Goal: Transaction & Acquisition: Purchase product/service

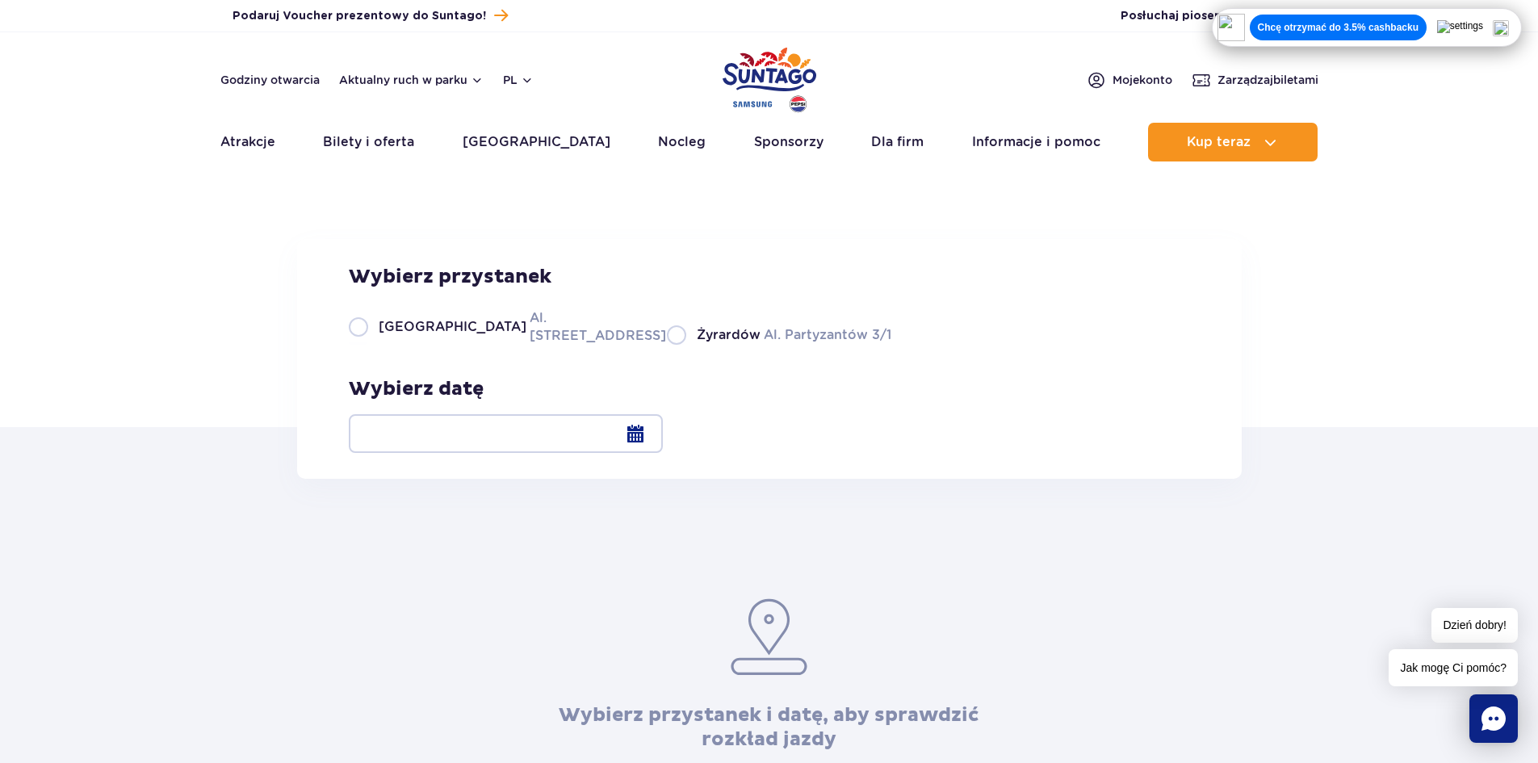
drag, startPoint x: 1020, startPoint y: 461, endPoint x: 1092, endPoint y: 449, distance: 72.9
click at [1020, 459] on div "Wybierz przystanek [GEOGRAPHIC_DATA]. [STREET_ADDRESS] Partyzantów 3/1 Wybierz …" at bounding box center [769, 359] width 945 height 240
click at [663, 433] on div at bounding box center [506, 433] width 314 height 39
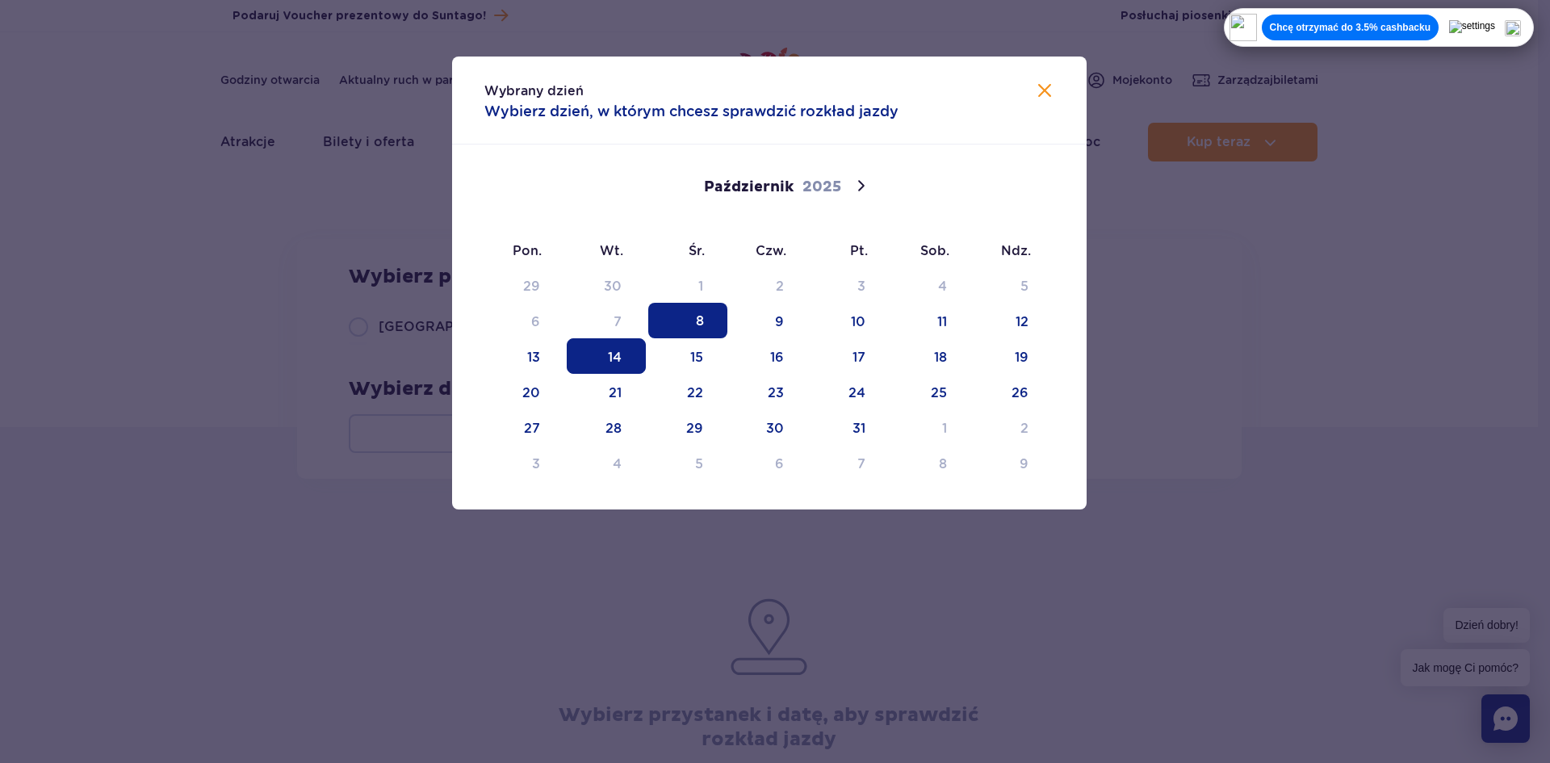
click at [620, 362] on span "14" at bounding box center [606, 356] width 79 height 36
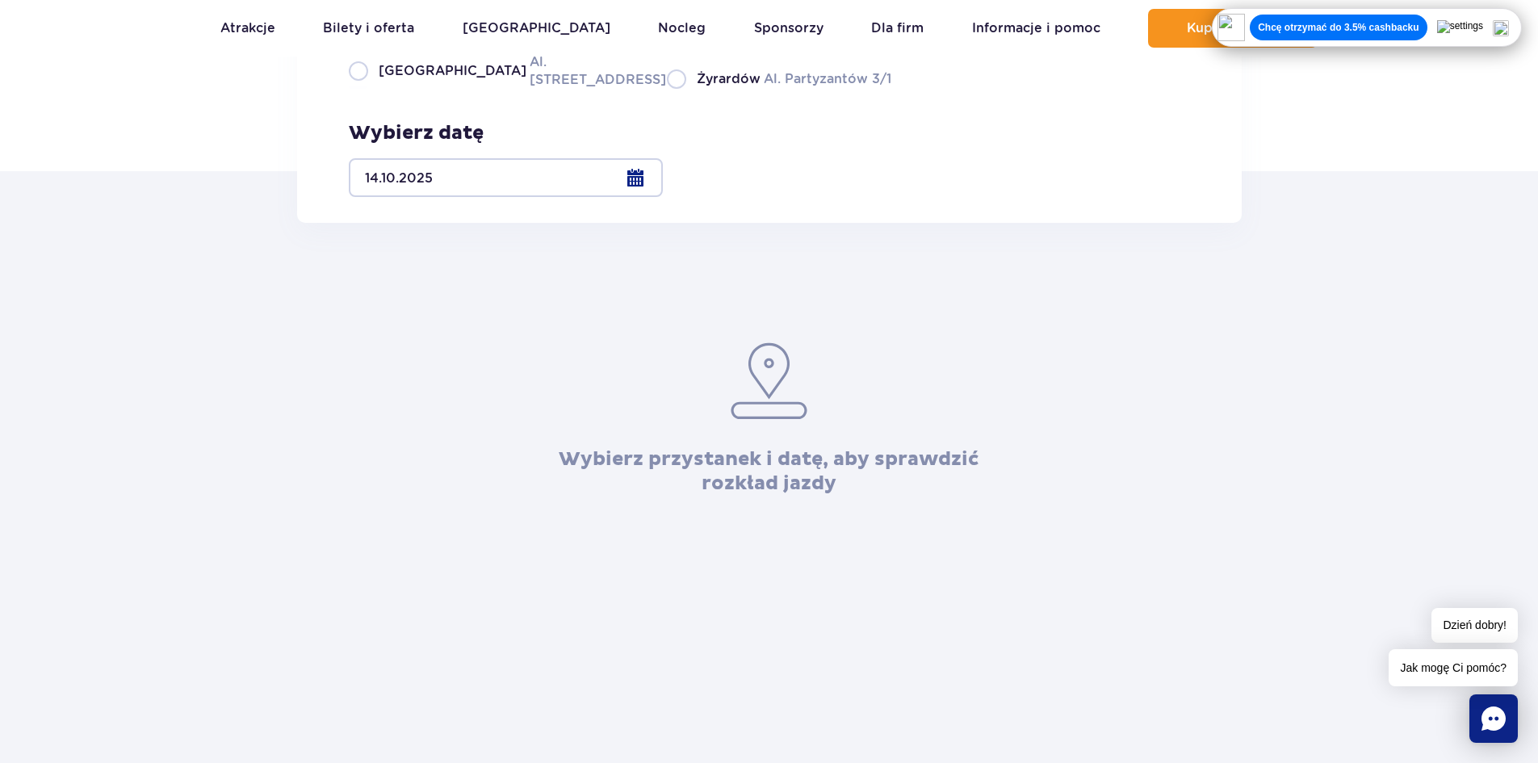
scroll to position [242, 0]
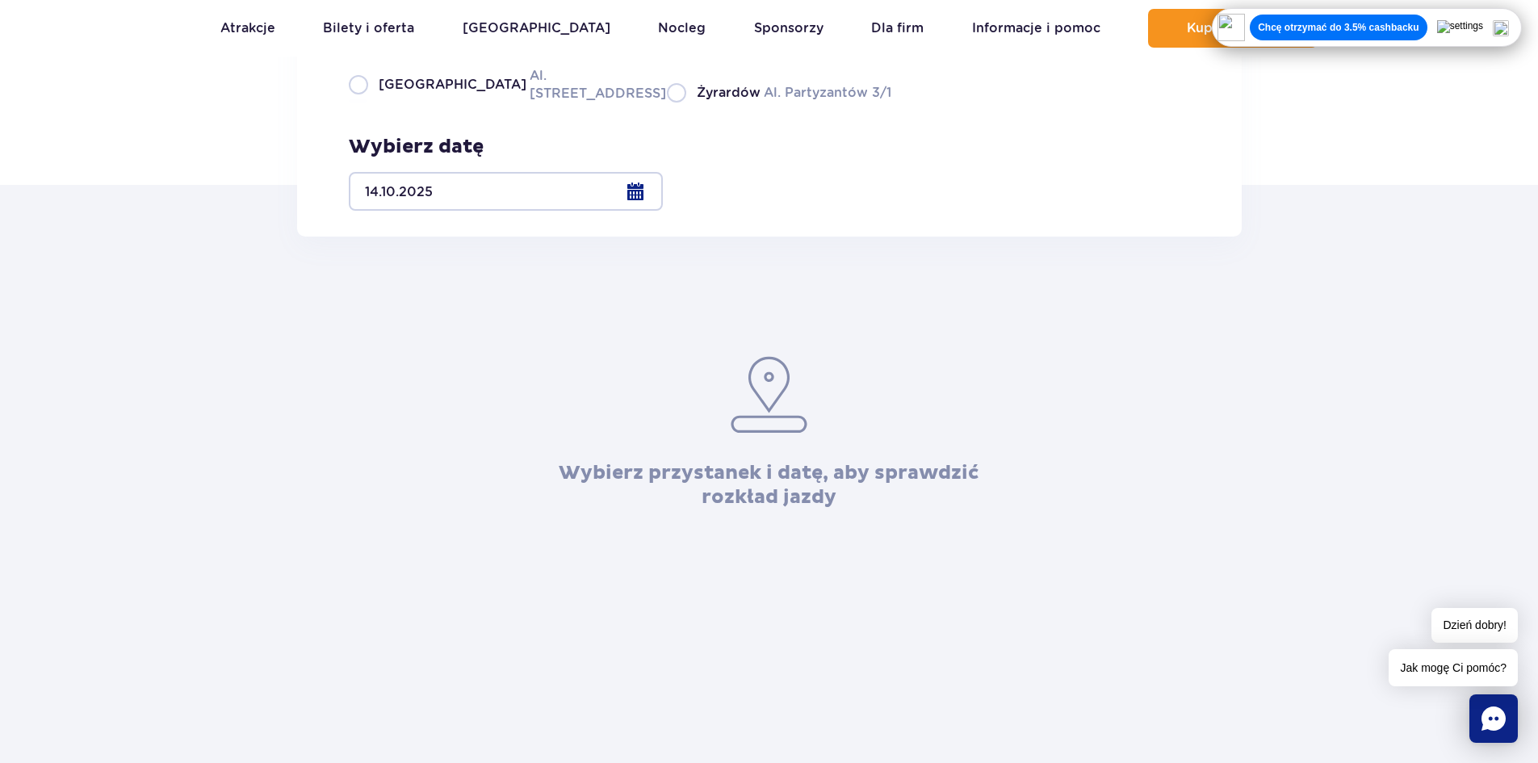
click at [473, 103] on label "Warszawa Al. Jerozolimskie 56" at bounding box center [498, 84] width 299 height 36
click at [367, 103] on input "Warszawa Al. Jerozolimskie 56" at bounding box center [358, 100] width 18 height 3
radio input "true"
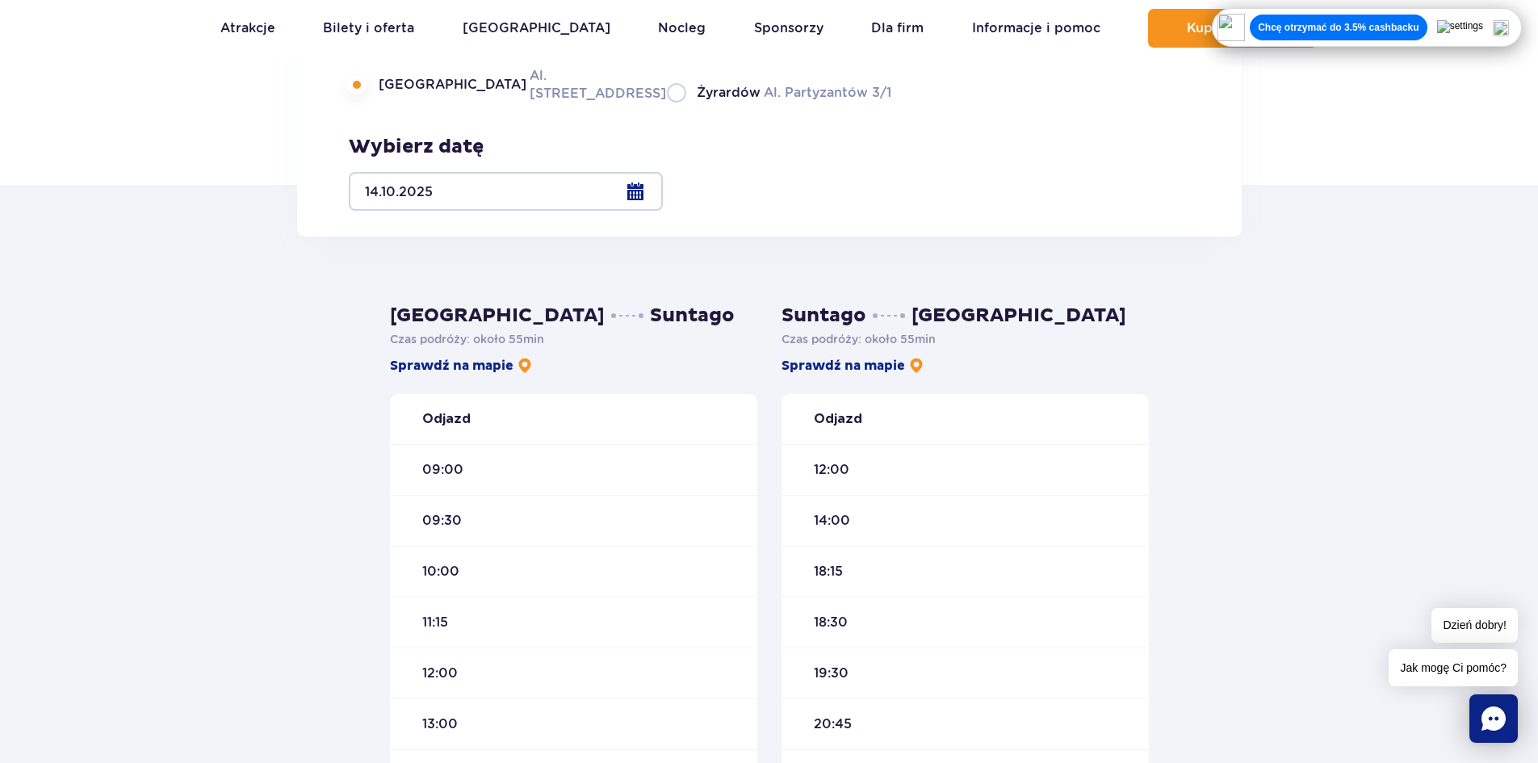
click at [706, 103] on label "Żyrardów Al. Partyzantów 3/1" at bounding box center [779, 92] width 224 height 20
click at [685, 103] on input "Żyrardów Al. Partyzantów 3/1" at bounding box center [676, 100] width 18 height 3
radio input "true"
drag, startPoint x: 541, startPoint y: 192, endPoint x: 757, endPoint y: 207, distance: 216.9
click at [550, 103] on label "Warszawa Al. Jerozolimskie 56" at bounding box center [498, 84] width 299 height 36
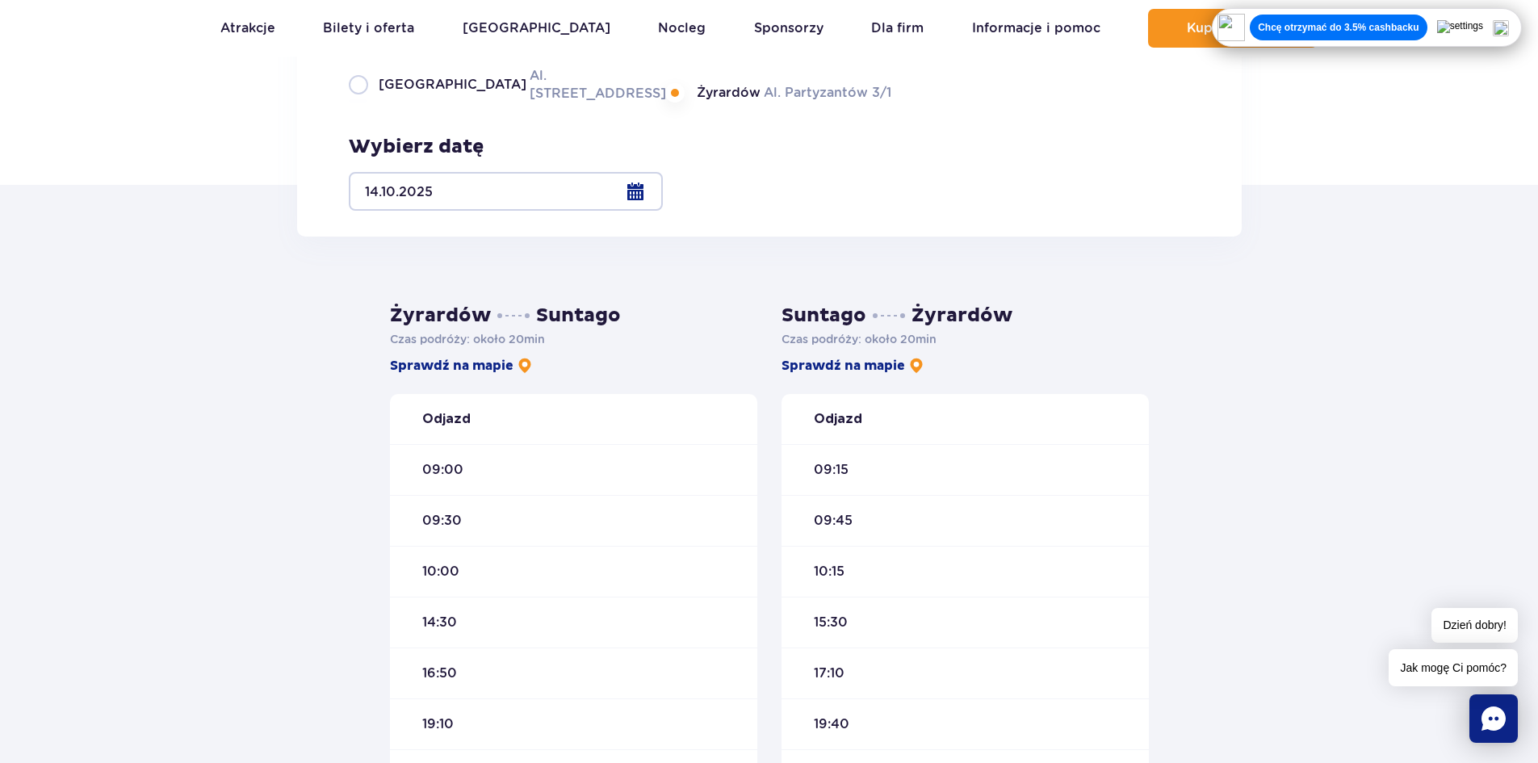
click at [836, 199] on div "Wybierz przystanek Warszawa Al. Jerozolimskie 56 Żyrardów Al. Partyzantów 3/1 W…" at bounding box center [769, 117] width 841 height 188
drag, startPoint x: 552, startPoint y: 229, endPoint x: 838, endPoint y: 212, distance: 286.3
click at [586, 229] on div "Wybierz przystanek Warszawa Al. Jerozolimskie 56 Żyrardów Al. Partyzantów 3/1 W…" at bounding box center [769, 117] width 945 height 240
drag, startPoint x: 879, startPoint y: 208, endPoint x: 519, endPoint y: 201, distance: 360.1
click at [861, 212] on div "Wybierz przystanek Warszawa Al. Jerozolimskie 56 Żyrardów Al. Partyzantów 3/1 W…" at bounding box center [769, 117] width 945 height 240
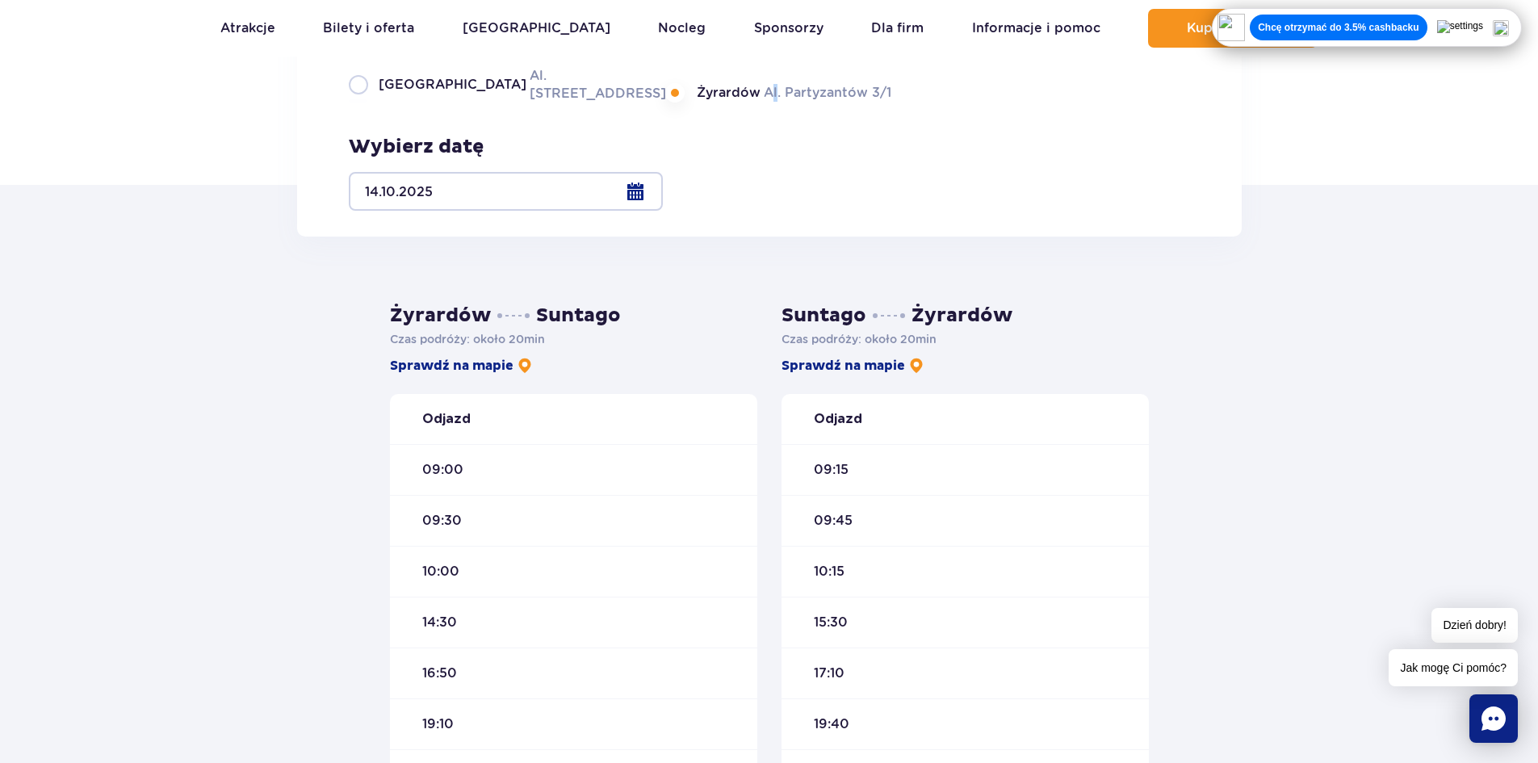
drag, startPoint x: 703, startPoint y: 193, endPoint x: 676, endPoint y: 195, distance: 27.6
click at [701, 103] on label "Żyrardów Al. Partyzantów 3/1" at bounding box center [779, 92] width 224 height 20
click at [685, 103] on input "Żyrardów Al. Partyzantów 3/1" at bounding box center [676, 100] width 18 height 3
click at [495, 103] on label "Warszawa Al. Jerozolimskie 56" at bounding box center [498, 84] width 299 height 36
drag, startPoint x: 729, startPoint y: 197, endPoint x: 672, endPoint y: 196, distance: 57.3
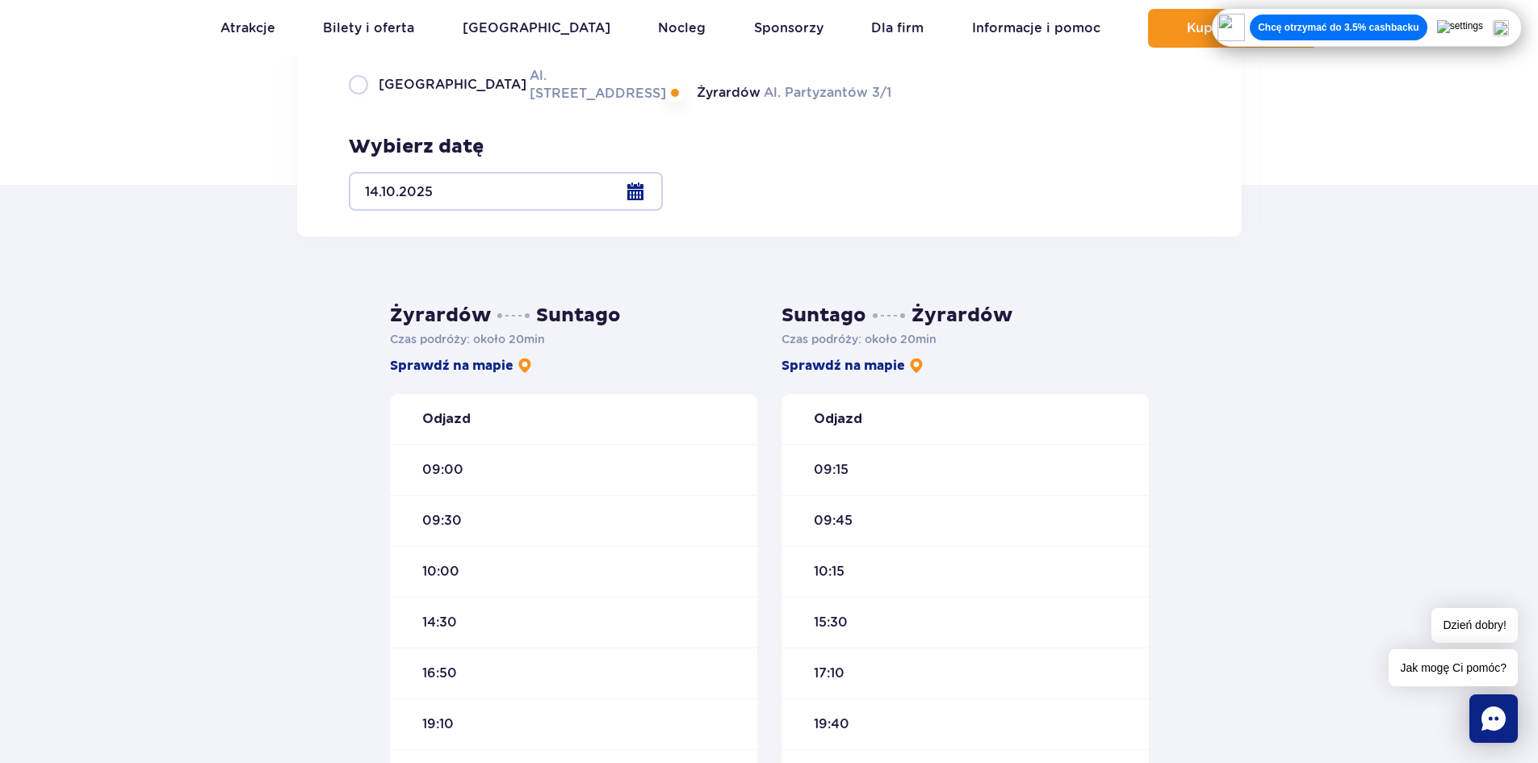
click at [725, 103] on label "Żyrardów Al. Partyzantów 3/1" at bounding box center [779, 92] width 224 height 20
drag, startPoint x: 510, startPoint y: 182, endPoint x: 646, endPoint y: 195, distance: 136.2
click at [540, 103] on label "Warszawa Al. Jerozolimskie 56" at bounding box center [498, 84] width 299 height 36
click at [697, 102] on span "Żyrardów" at bounding box center [729, 93] width 64 height 18
click at [528, 103] on label "Warszawa Al. Jerozolimskie 56" at bounding box center [498, 84] width 299 height 36
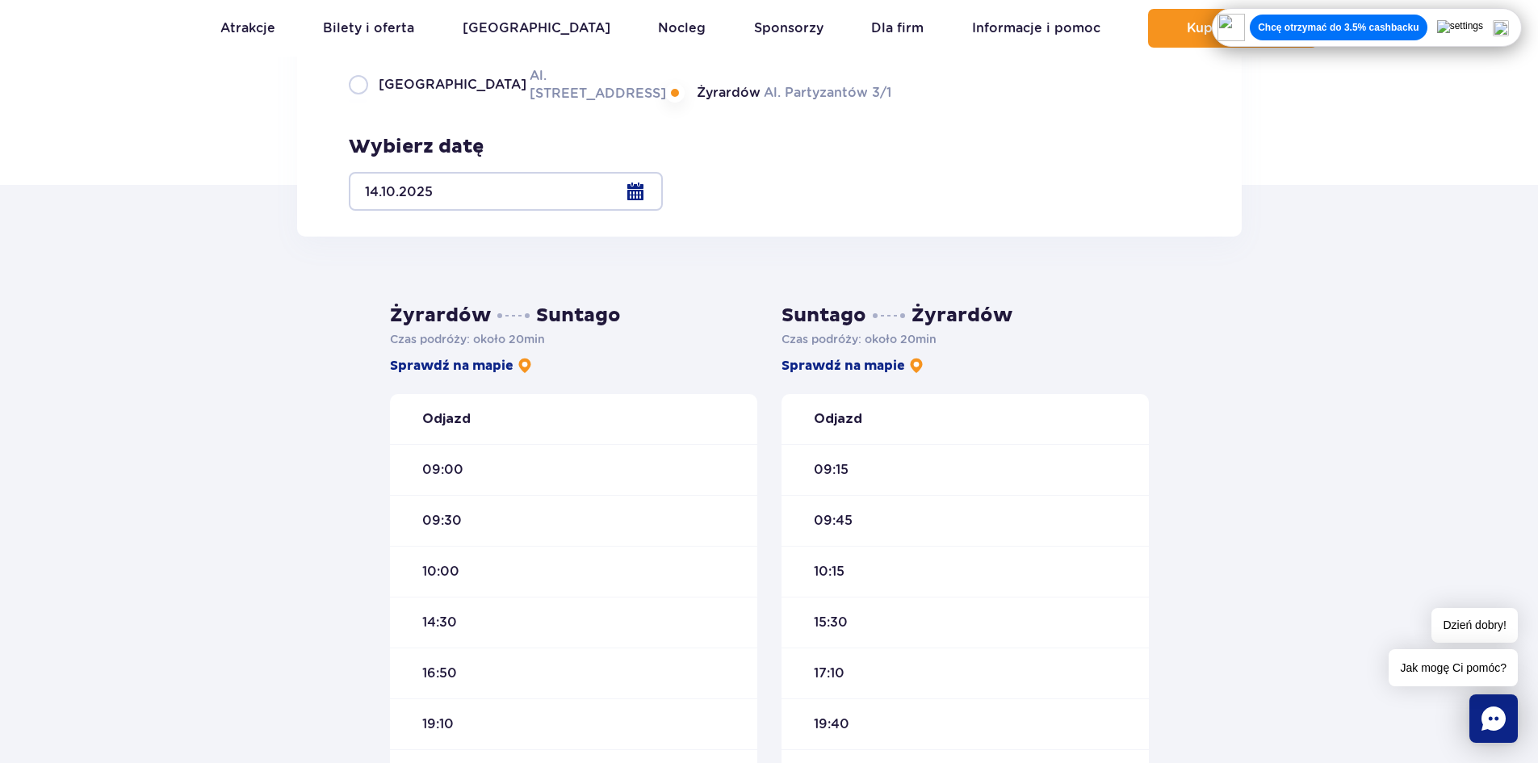
click at [421, 94] on span "Warszawa" at bounding box center [453, 85] width 148 height 18
click at [367, 103] on input "Warszawa Al. Jerozolimskie 56" at bounding box center [358, 100] width 18 height 3
radio input "true"
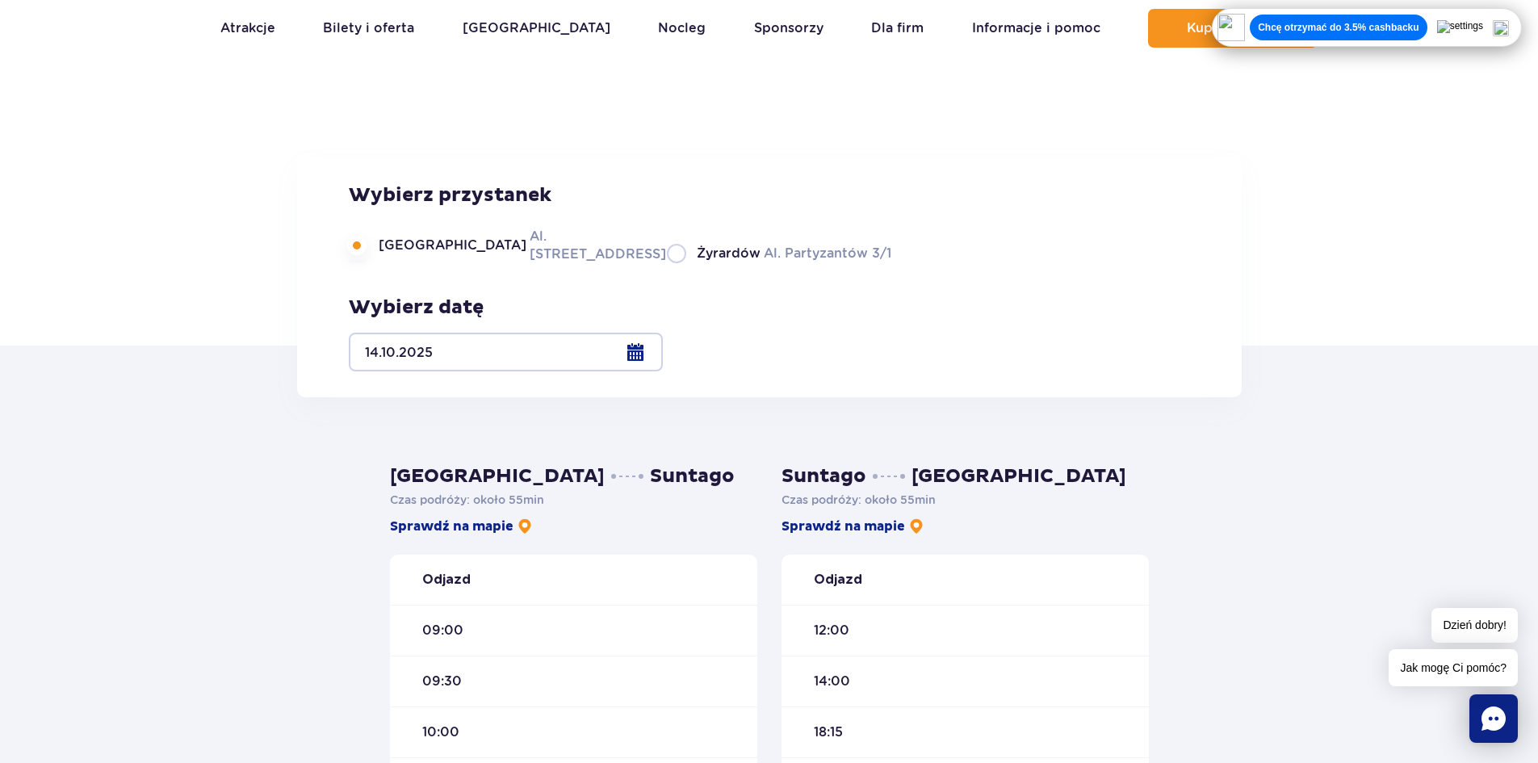
scroll to position [81, 0]
drag, startPoint x: 838, startPoint y: 470, endPoint x: 939, endPoint y: 473, distance: 101.0
click at [937, 473] on h3 "Suntago Warszawa" at bounding box center [965, 477] width 367 height 24
click at [942, 472] on h3 "Suntago Warszawa" at bounding box center [965, 477] width 367 height 24
drag, startPoint x: 580, startPoint y: 475, endPoint x: 635, endPoint y: 474, distance: 54.9
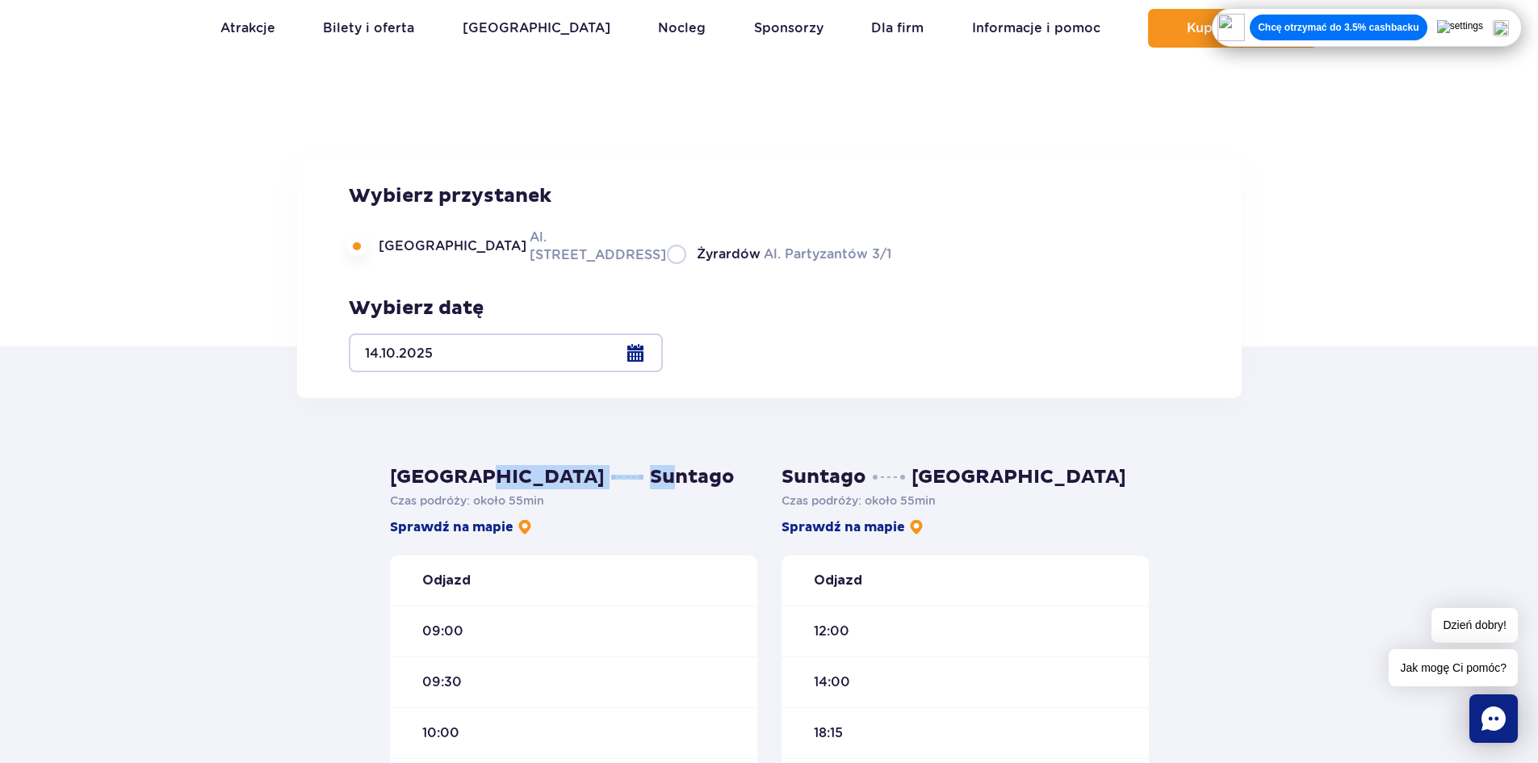
click at [635, 474] on h3 "Warszawa Suntago" at bounding box center [573, 477] width 367 height 24
click at [609, 475] on h3 "Warszawa Suntago" at bounding box center [573, 477] width 367 height 24
click at [697, 264] on label "Żyrardów Al. Partyzantów 3/1" at bounding box center [779, 254] width 224 height 20
click at [685, 264] on input "Żyrardów Al. Partyzantów 3/1" at bounding box center [676, 262] width 18 height 3
radio input "true"
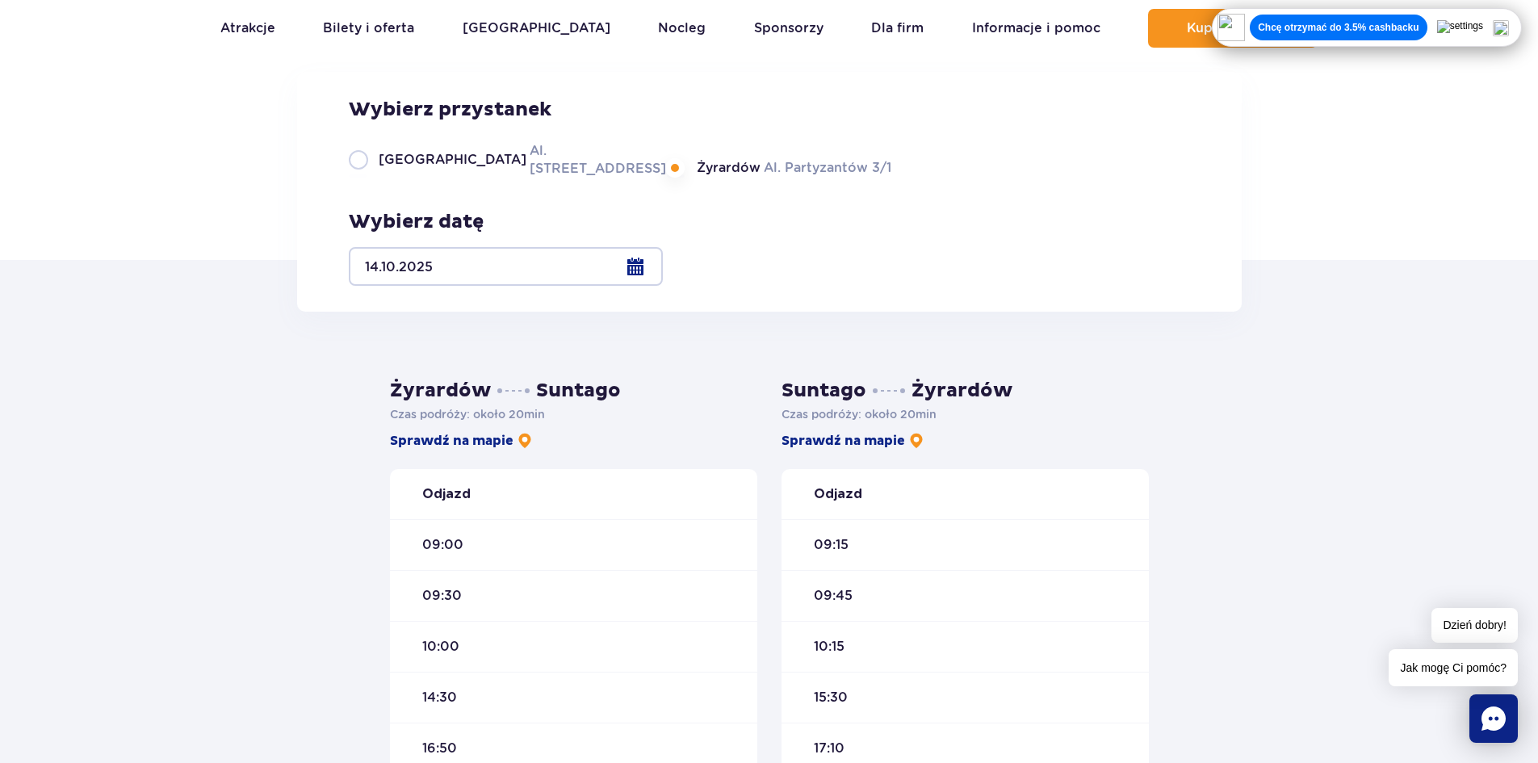
scroll to position [161, 0]
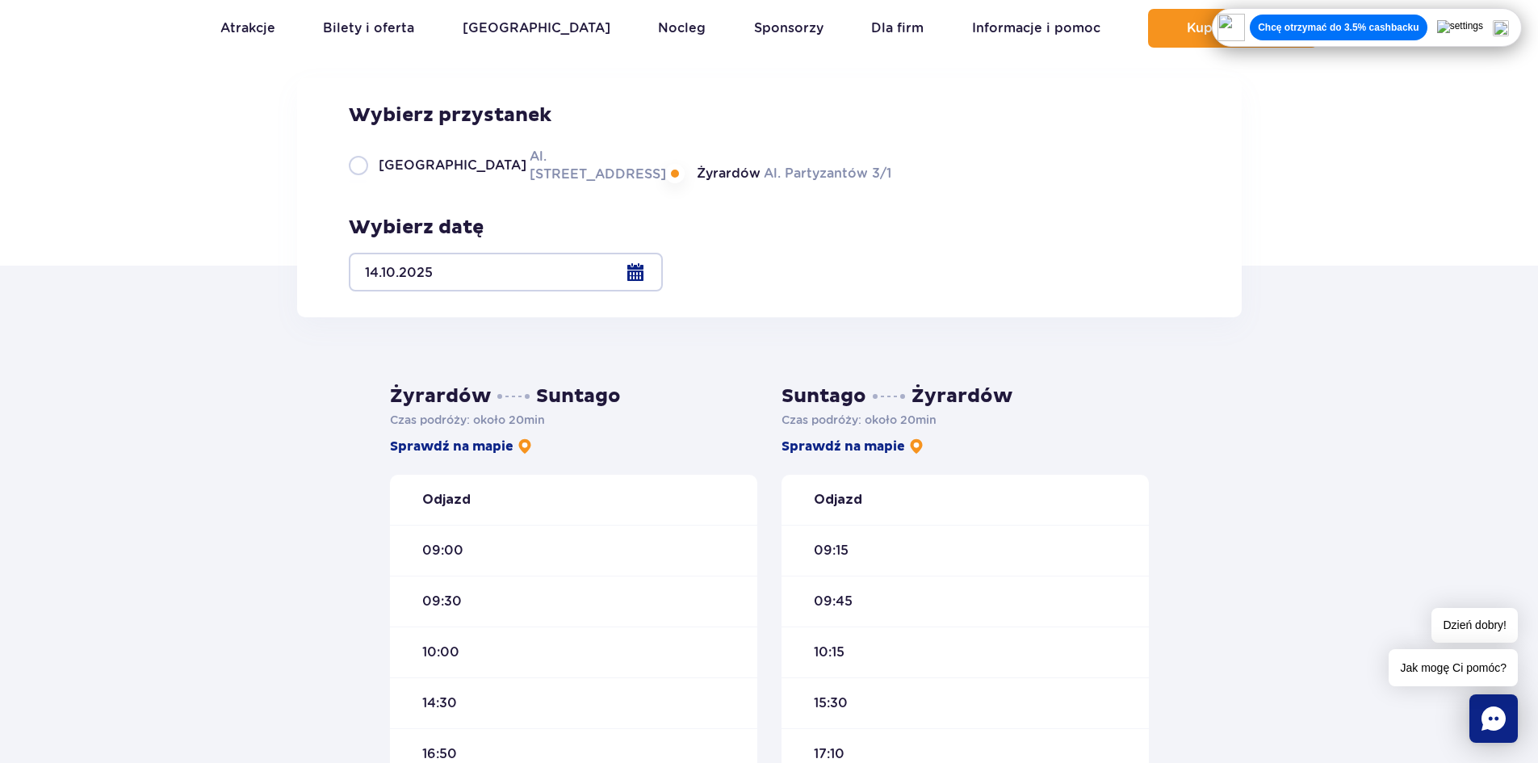
click at [697, 182] on span "Żyrardów" at bounding box center [729, 174] width 64 height 18
click at [667, 183] on input "Żyrardów Al. Partyzantów 3/1" at bounding box center [676, 181] width 18 height 3
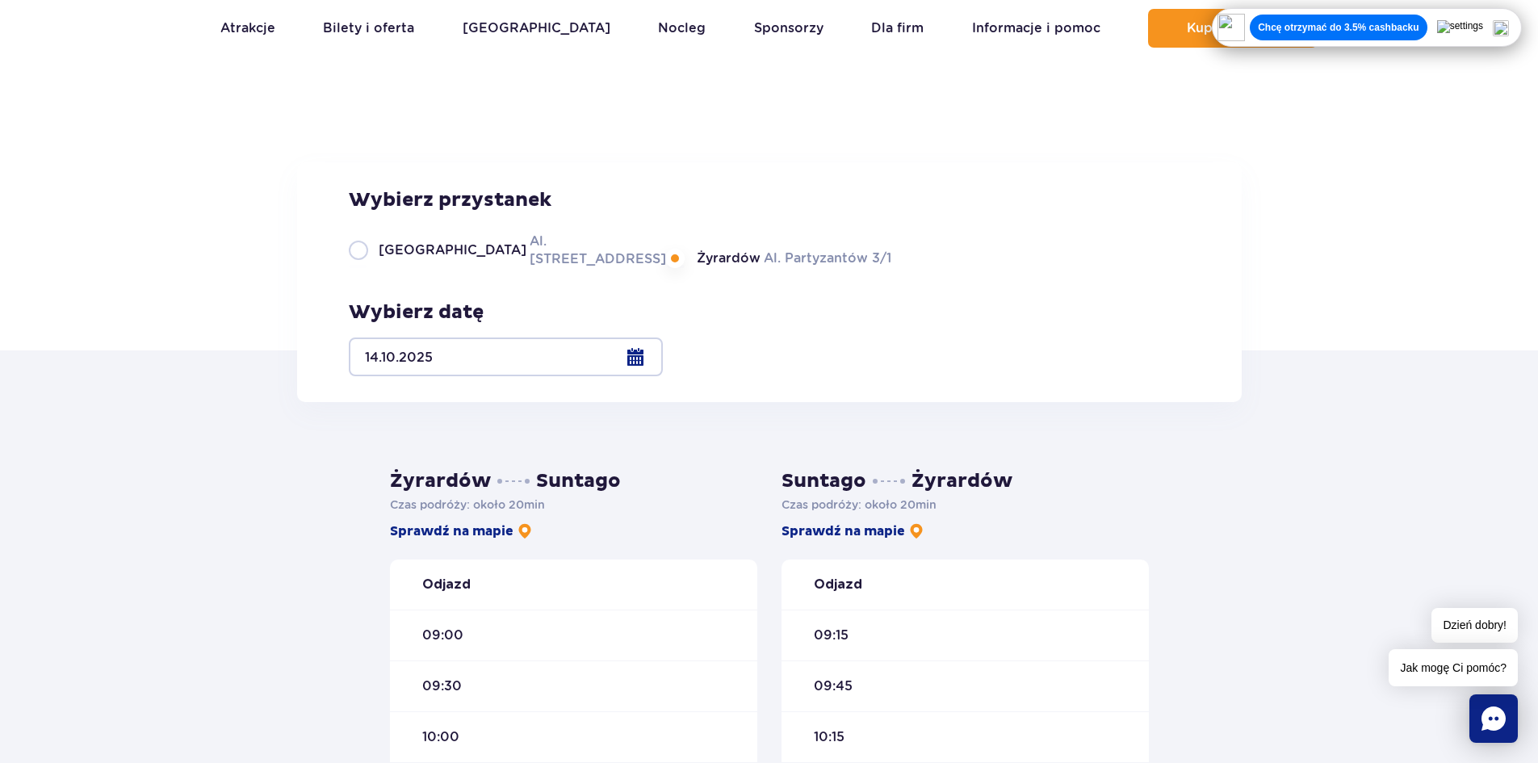
scroll to position [0, 0]
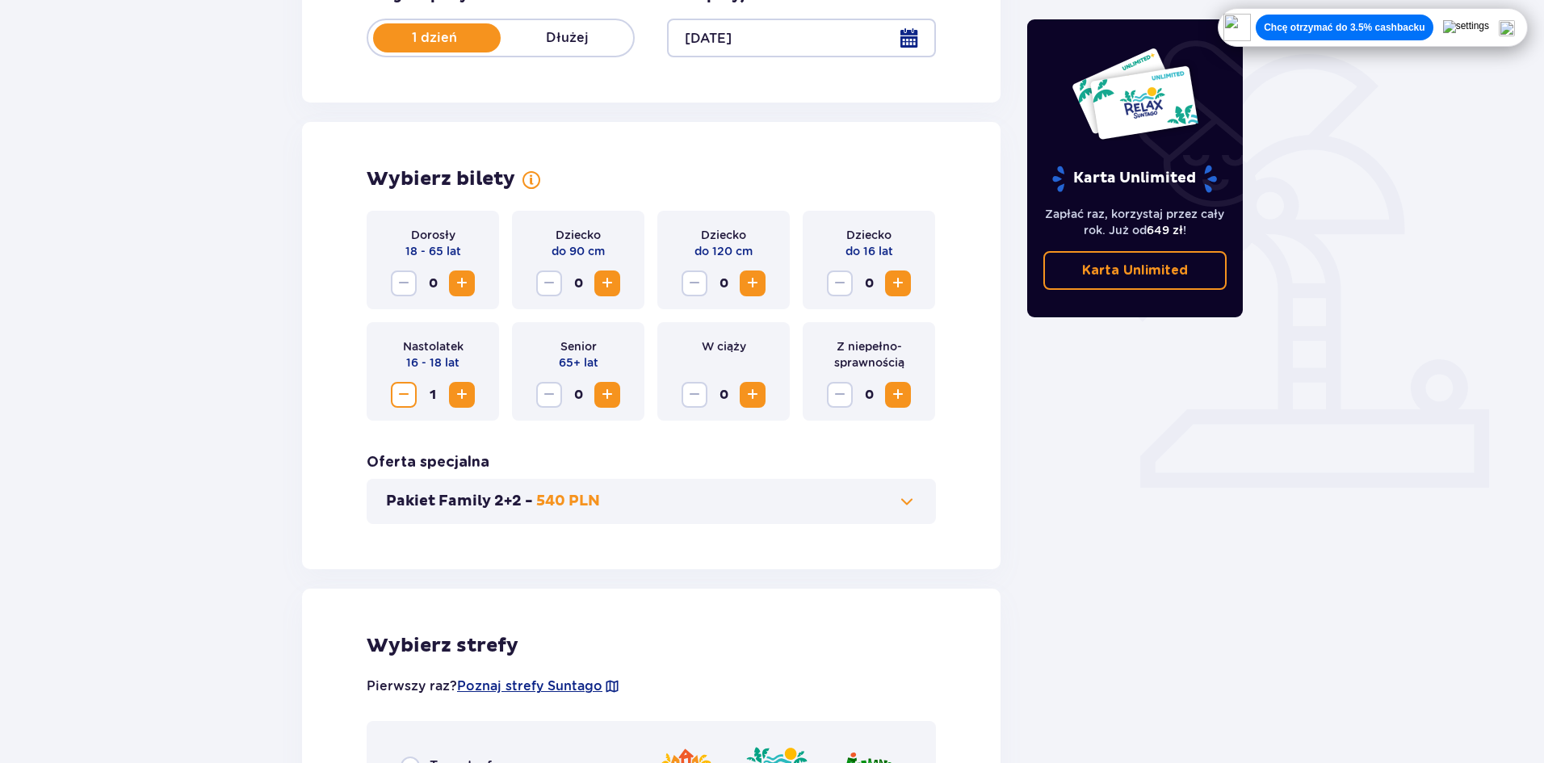
click at [899, 294] on button "Zwiększ" at bounding box center [898, 283] width 26 height 26
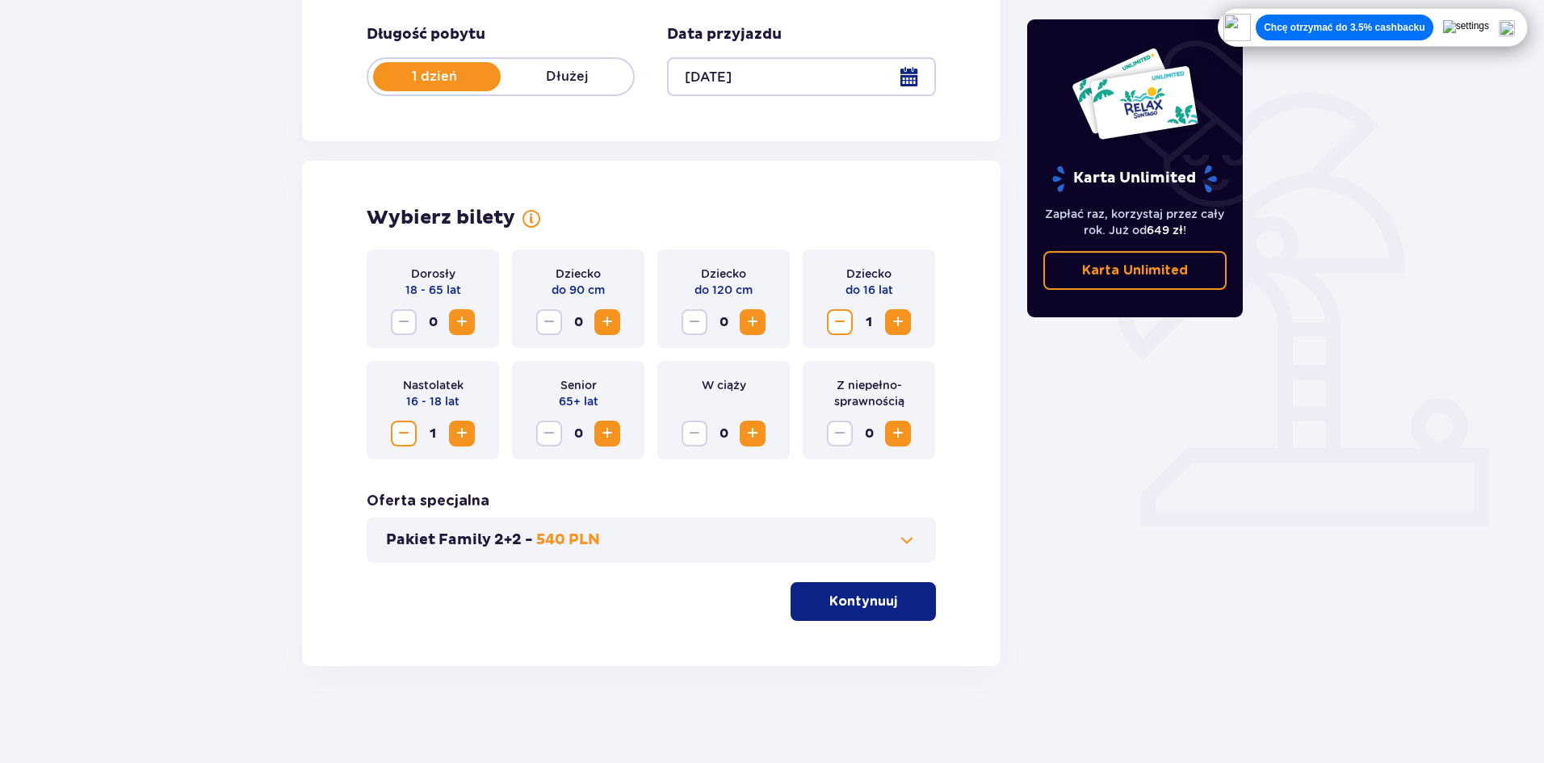
scroll to position [308, 0]
click at [899, 294] on div "Dziecko do 16 lat 1" at bounding box center [868, 298] width 132 height 98
click at [899, 320] on span "Zwiększ" at bounding box center [897, 321] width 19 height 19
click at [915, 590] on button "Kontynuuj" at bounding box center [862, 601] width 145 height 39
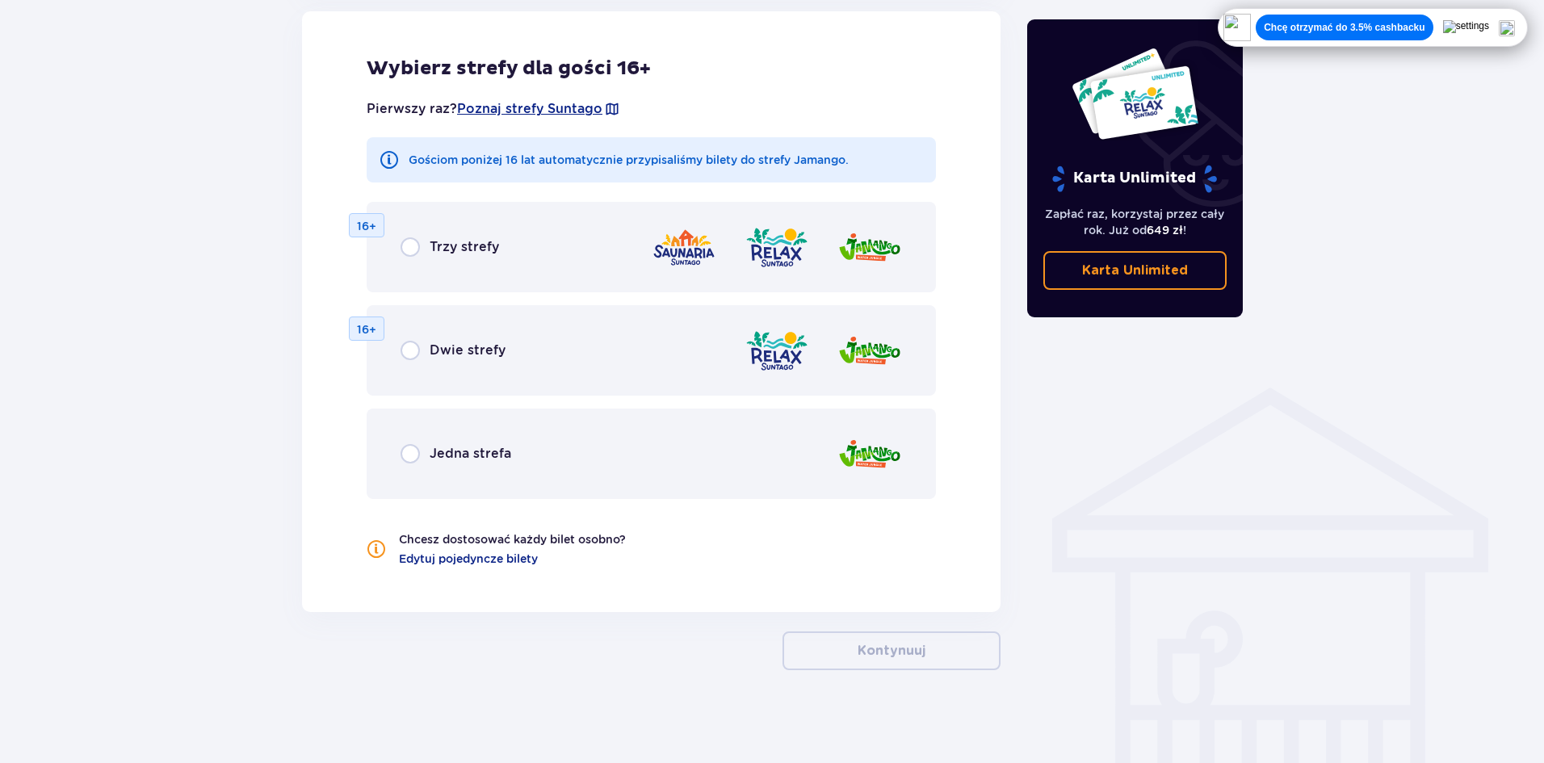
click at [709, 468] on div "Jedna strefa" at bounding box center [651, 454] width 569 height 90
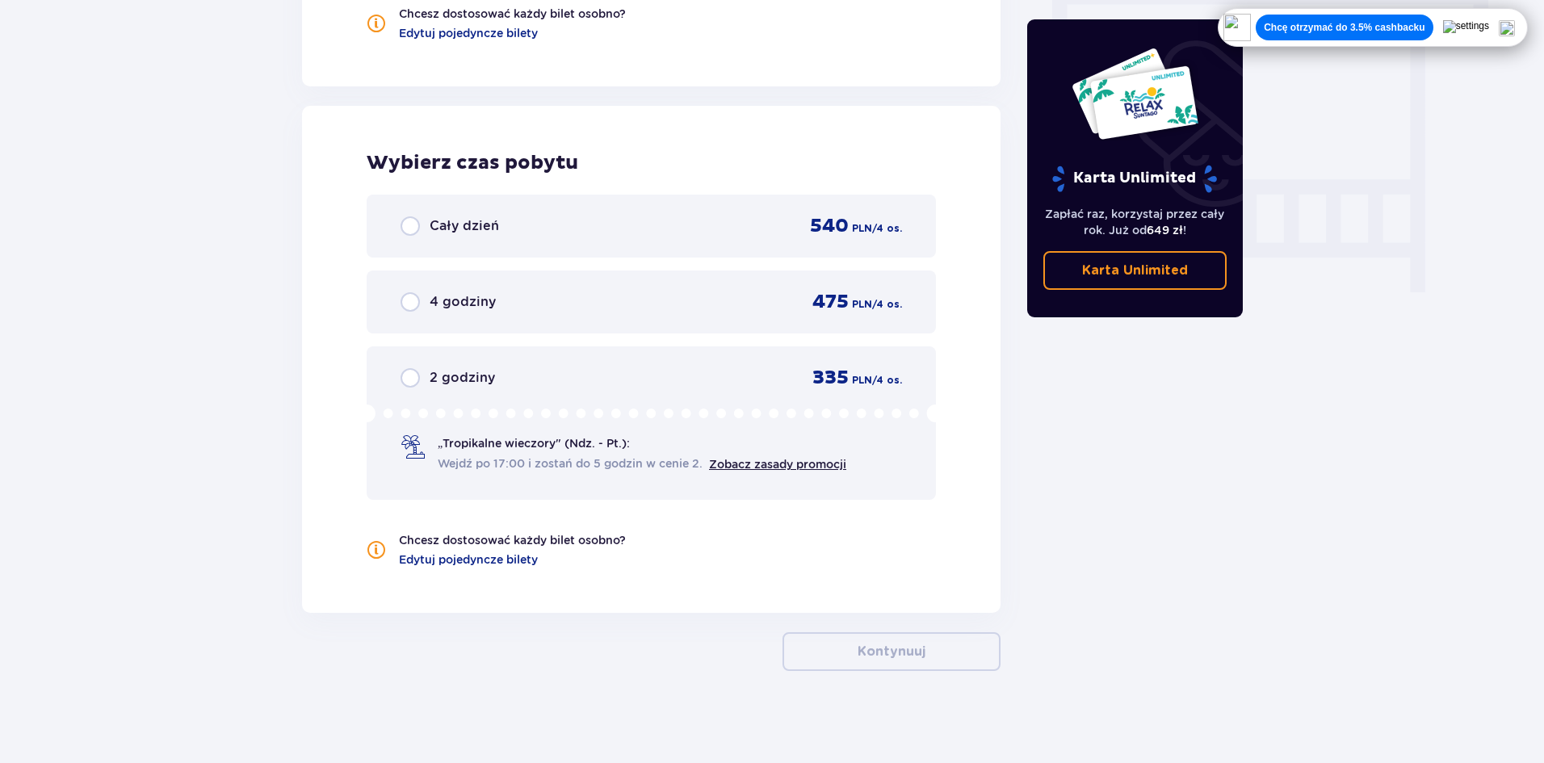
scroll to position [1454, 0]
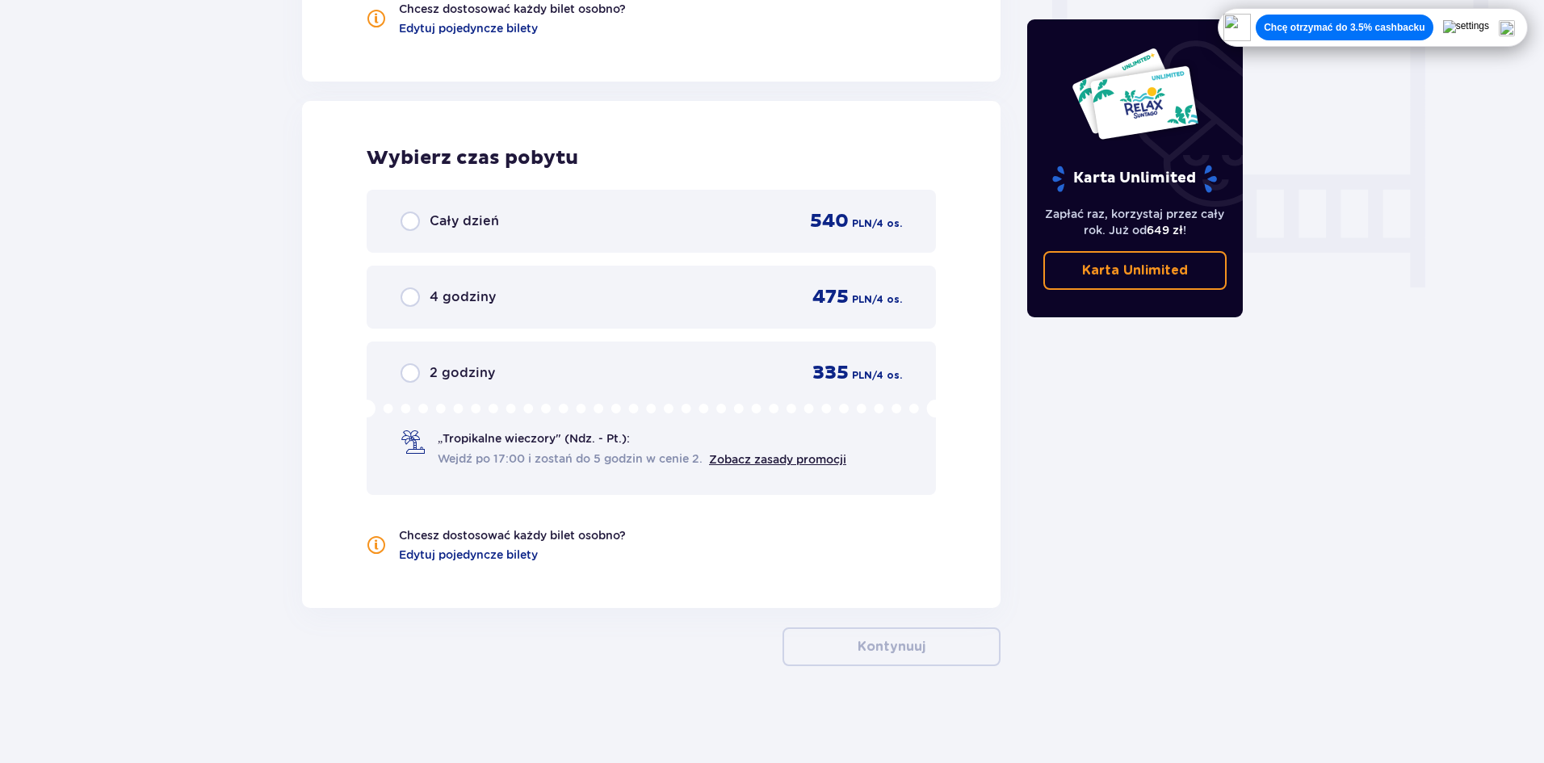
click at [811, 237] on div "Cały dzień 540 PLN / 4 os." at bounding box center [651, 221] width 569 height 63
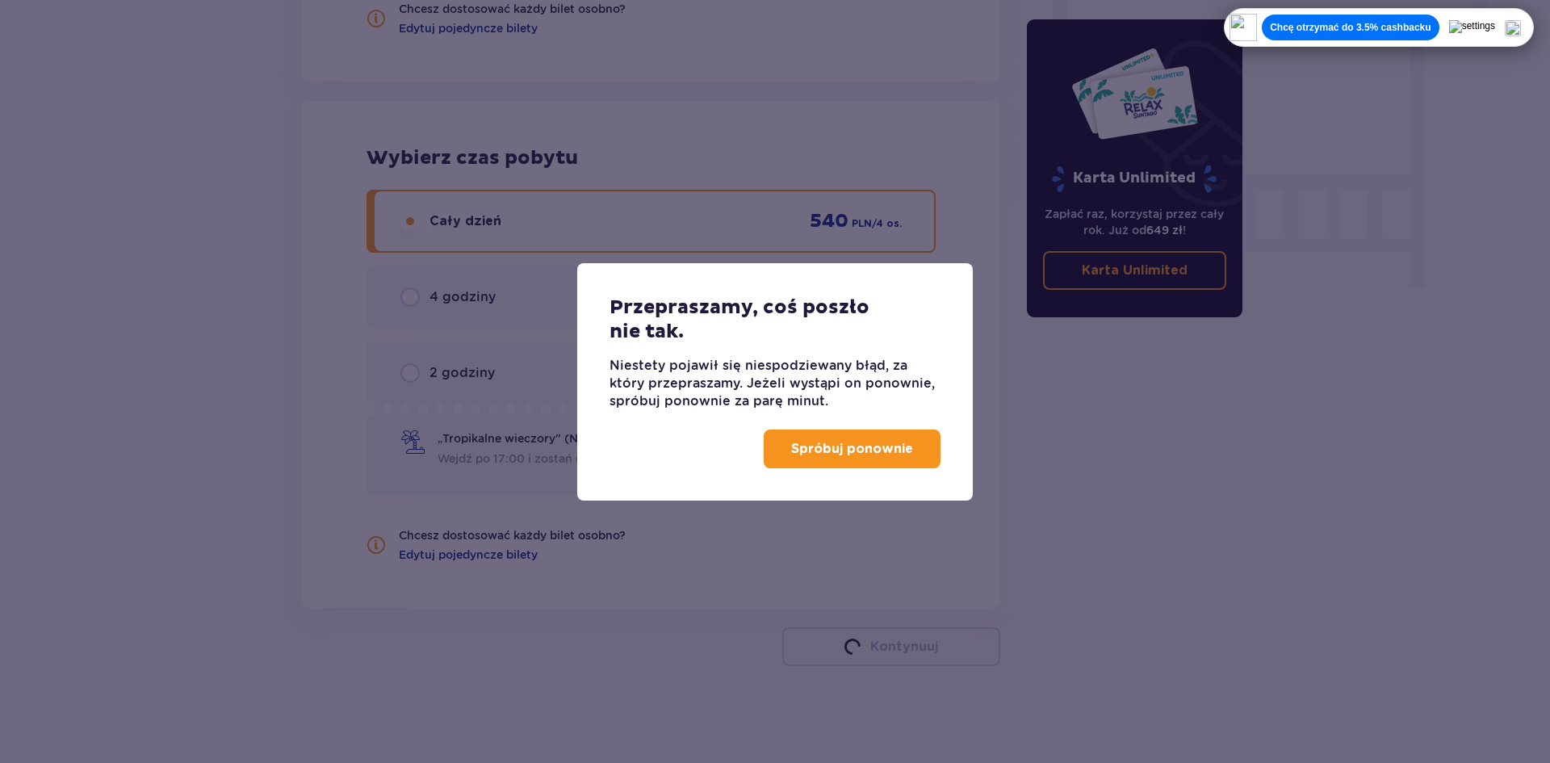
click at [865, 456] on p "Spróbuj ponownie" at bounding box center [852, 449] width 122 height 18
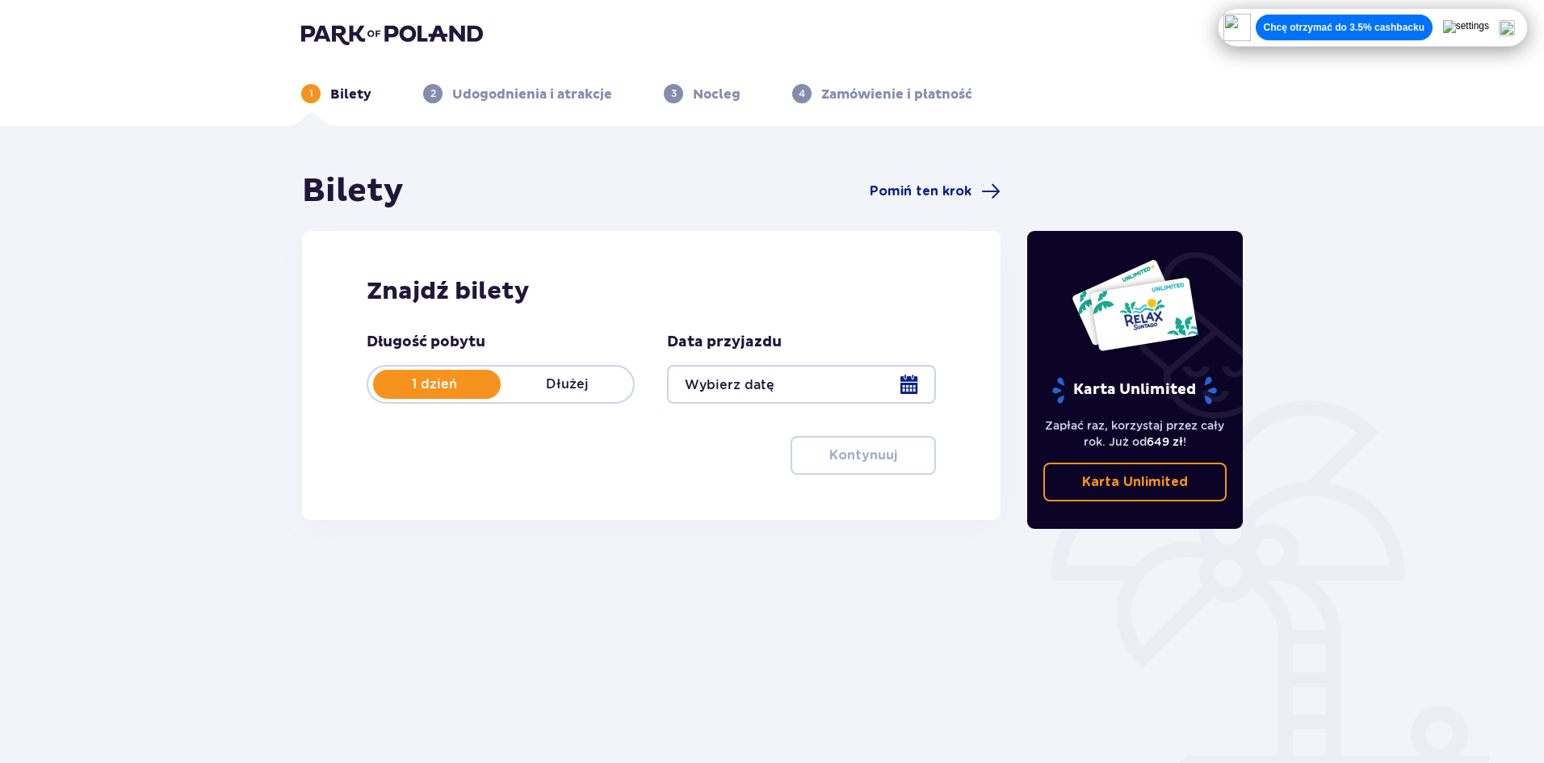
click at [746, 372] on div at bounding box center [801, 384] width 268 height 39
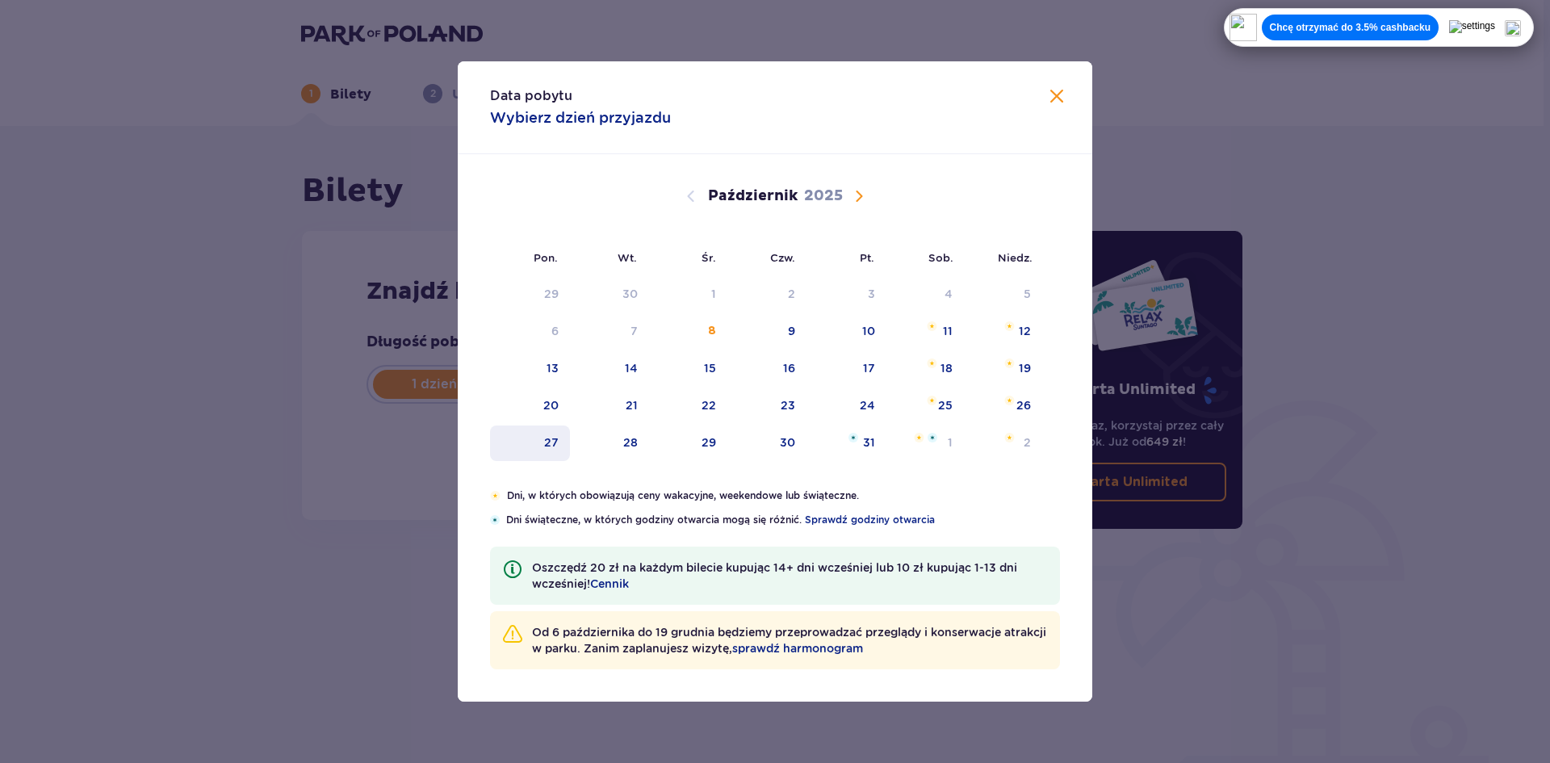
click at [618, 362] on div "14" at bounding box center [610, 369] width 80 height 36
type input "[DATE]"
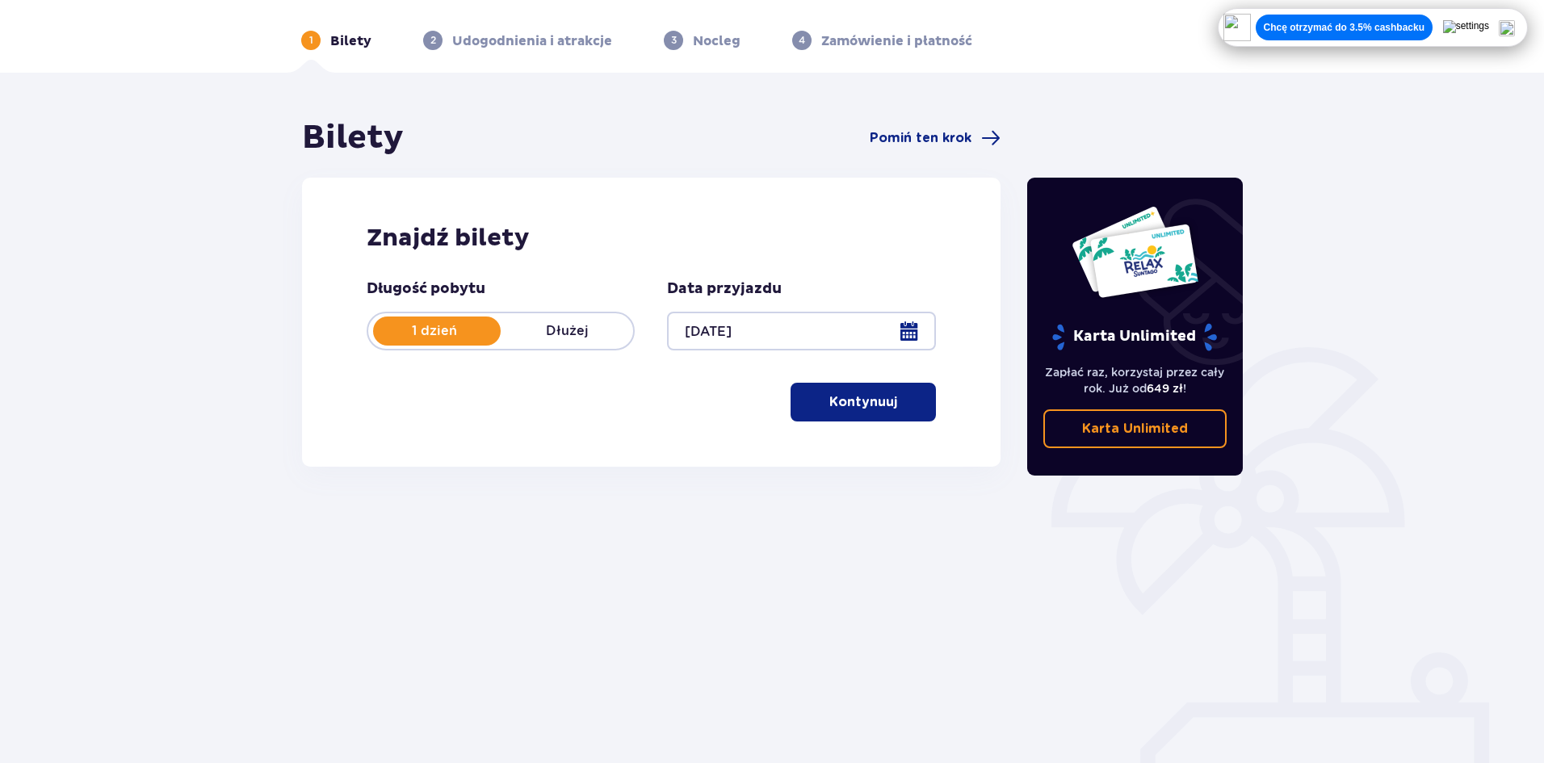
scroll to position [60, 0]
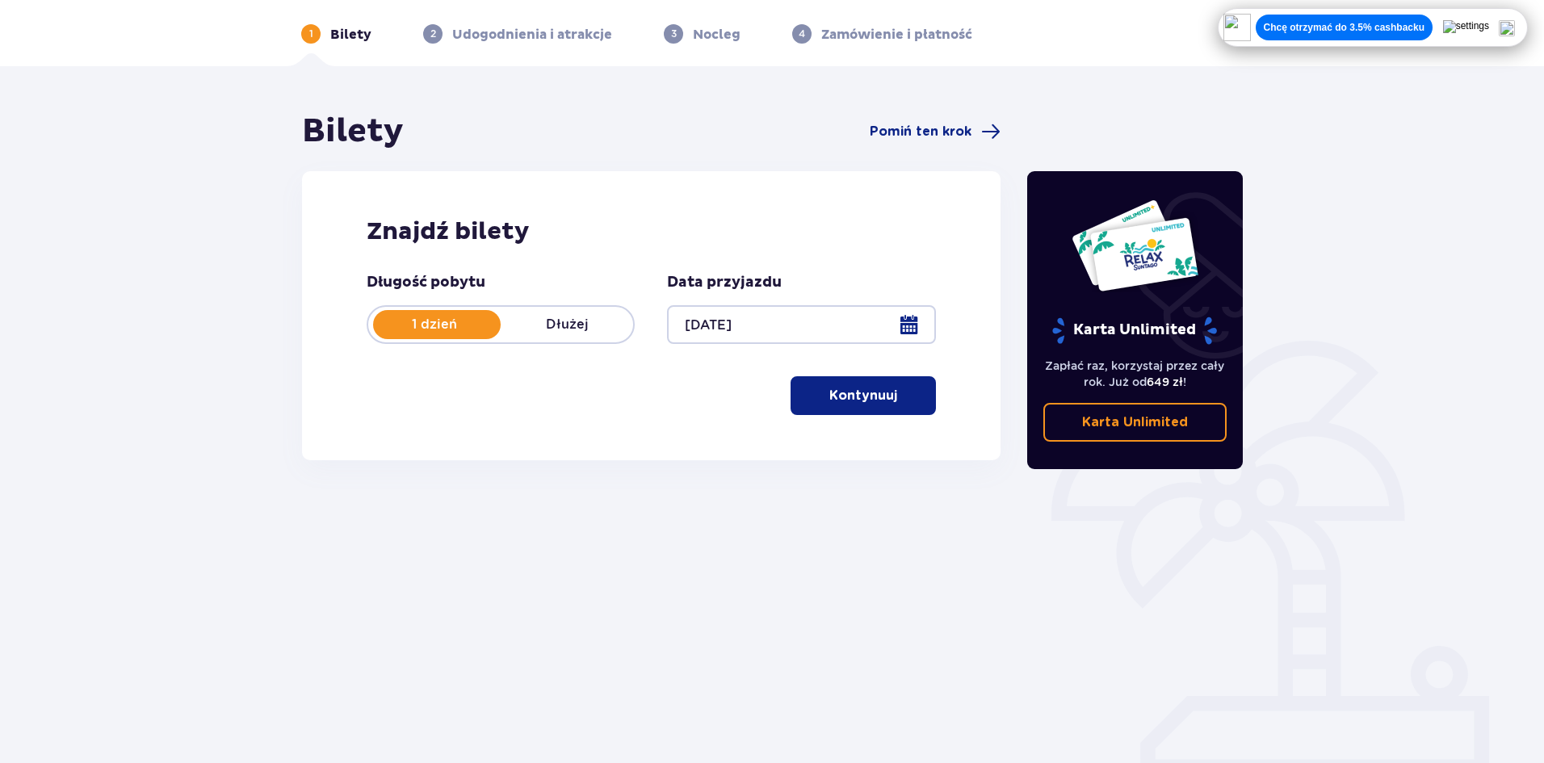
click at [829, 403] on p "Kontynuuj" at bounding box center [863, 396] width 68 height 18
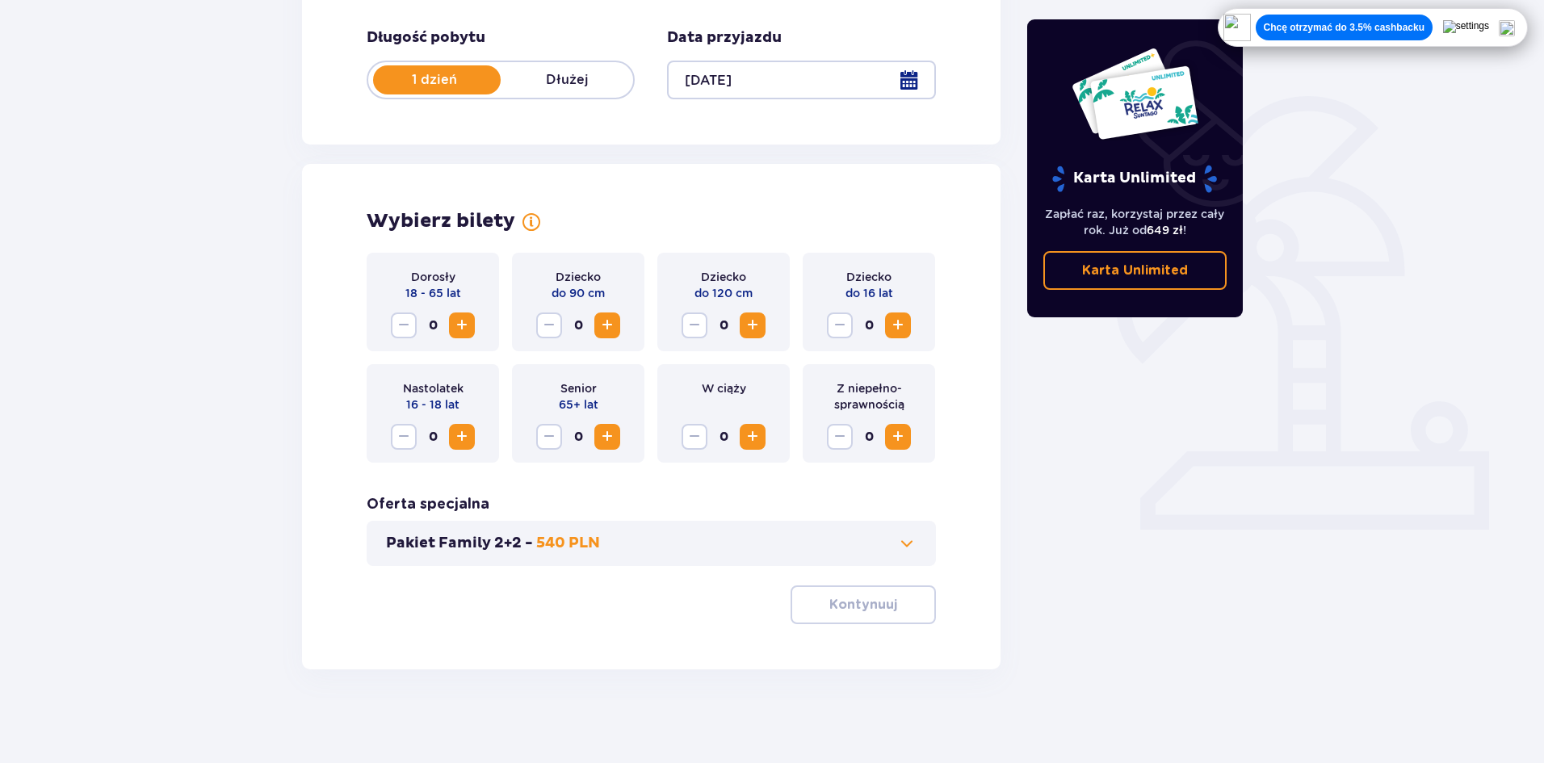
scroll to position [308, 0]
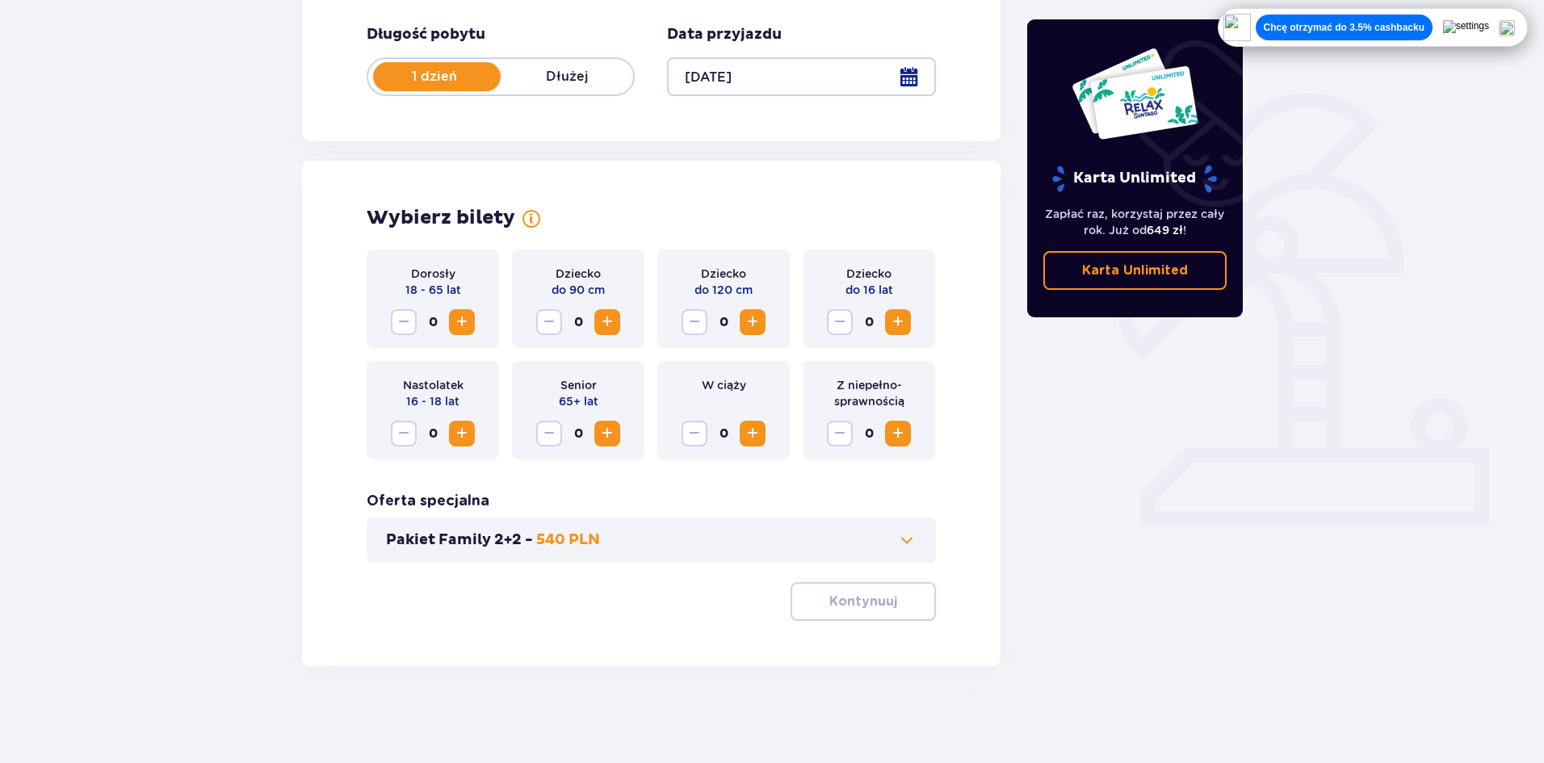
click at [889, 314] on span "Zwiększ" at bounding box center [897, 321] width 19 height 19
click at [889, 315] on span "Zwiększ" at bounding box center [897, 321] width 19 height 19
click at [455, 426] on span "Zwiększ" at bounding box center [461, 433] width 19 height 19
click at [891, 611] on span "button" at bounding box center [899, 601] width 19 height 19
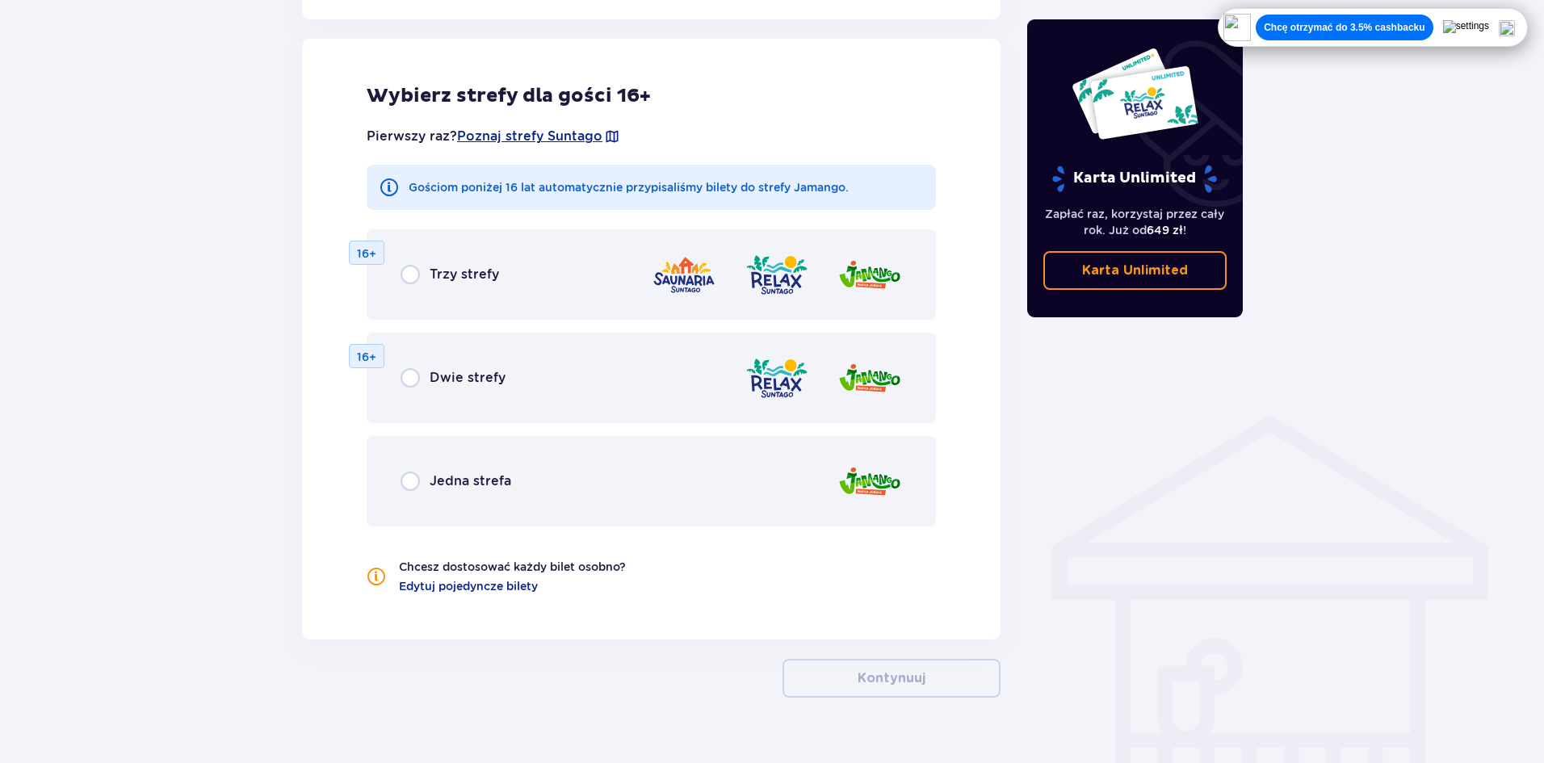
click at [467, 471] on div "Jedna strefa" at bounding box center [651, 481] width 569 height 90
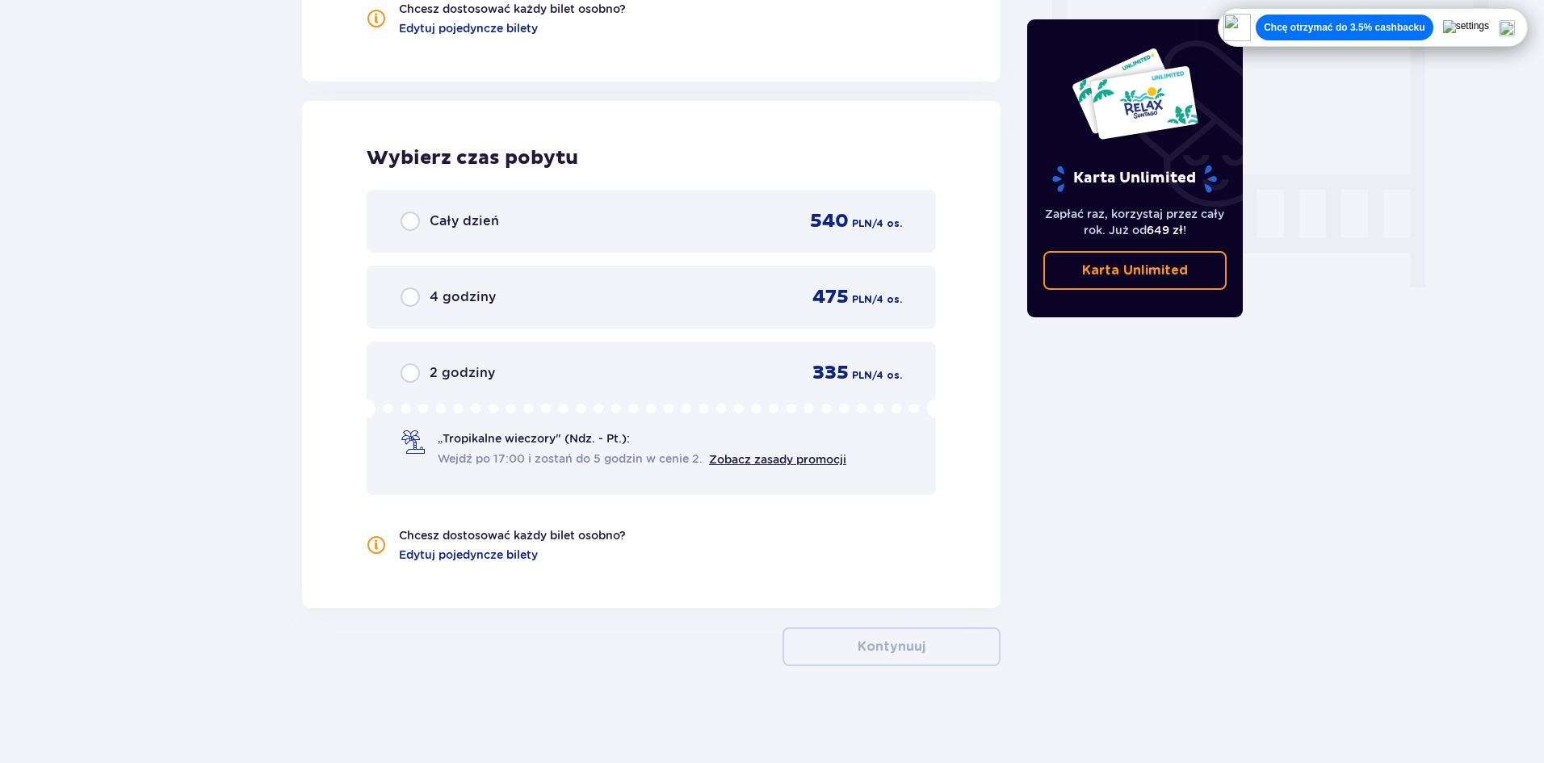
click at [477, 233] on div "Cały dzień 540 PLN / 4 os." at bounding box center [650, 221] width 501 height 24
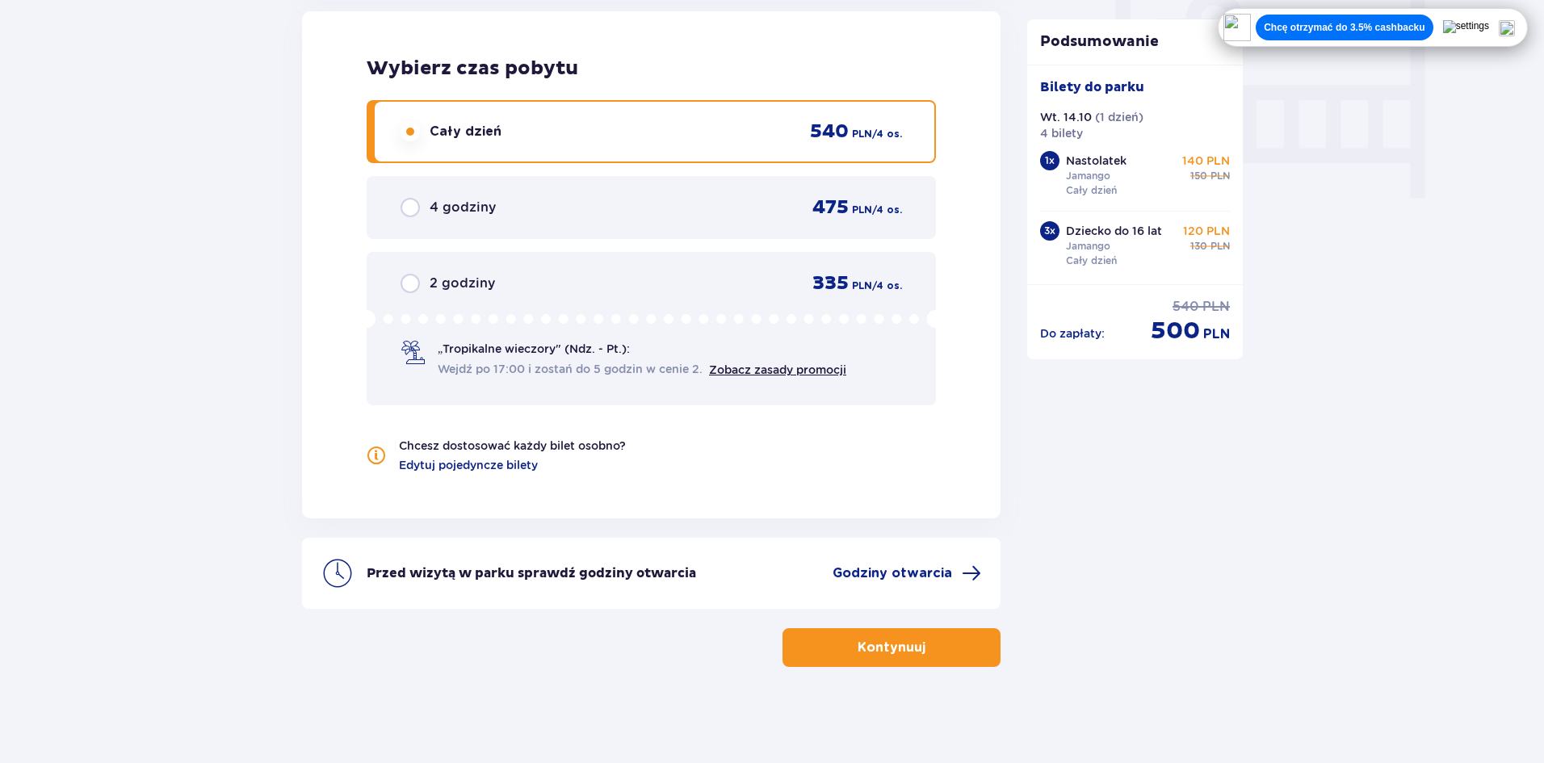
scroll to position [1544, 0]
drag, startPoint x: 1177, startPoint y: 332, endPoint x: 1215, endPoint y: 332, distance: 37.9
click at [1205, 332] on div "Do zapłaty : cena regularna 540 PLN cena po obniżce 500 PLN" at bounding box center [1135, 322] width 191 height 48
click at [1215, 333] on span "PLN" at bounding box center [1216, 334] width 27 height 18
click at [664, 205] on div "4 godziny 475 PLN / 4 os." at bounding box center [650, 207] width 501 height 24
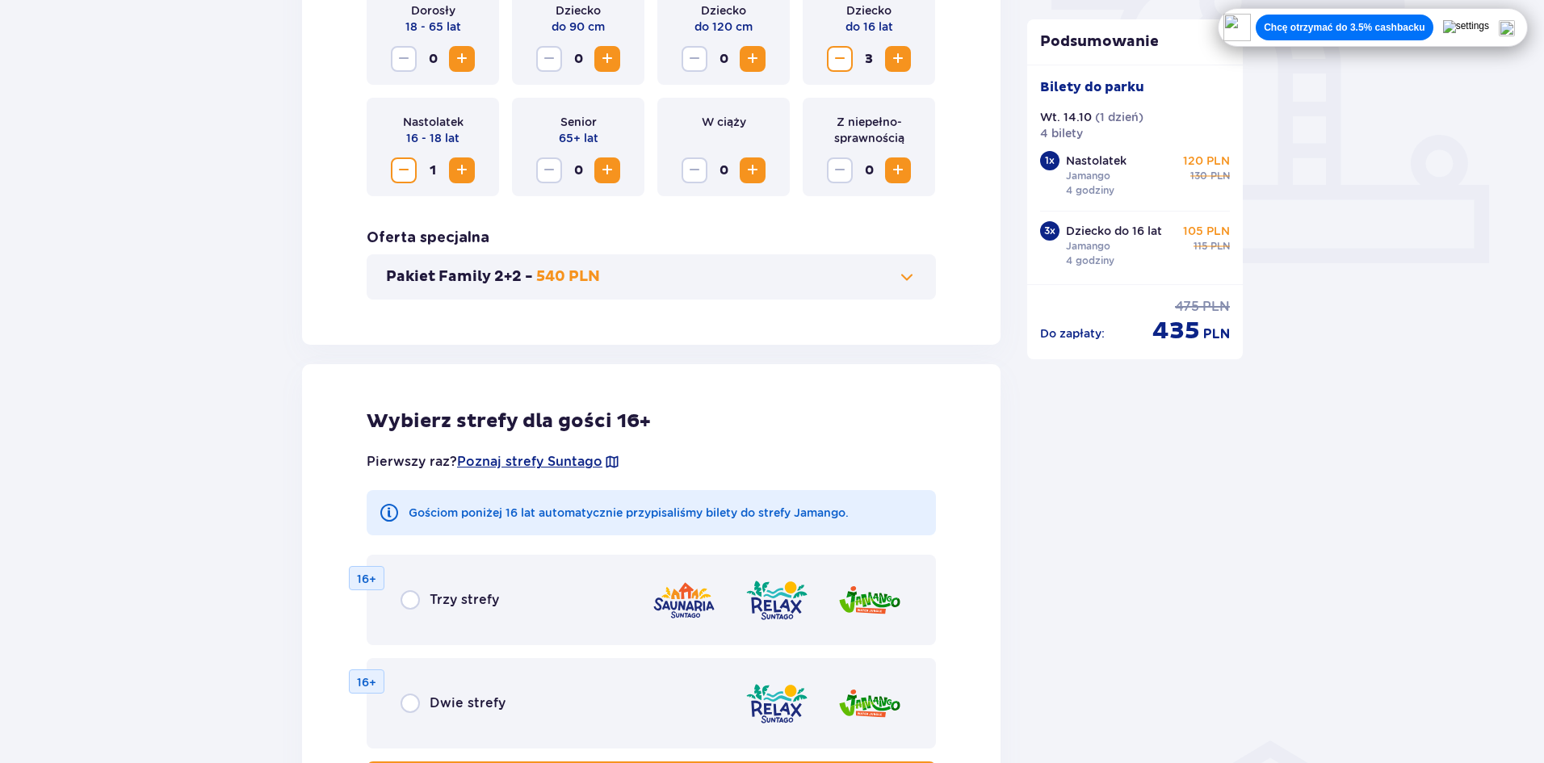
scroll to position [575, 0]
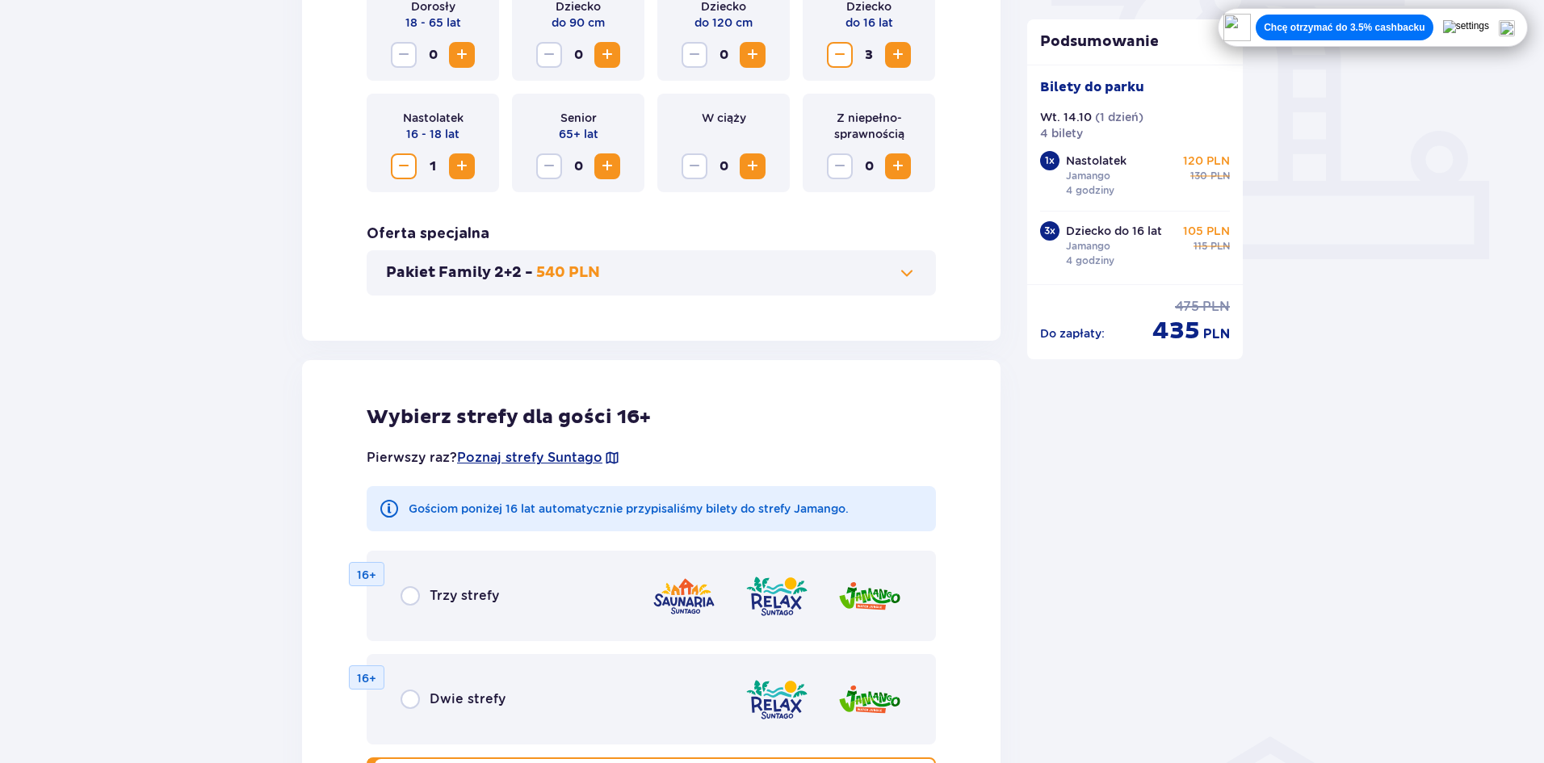
click at [388, 163] on div "Nastolatek 16 - 18 lat 1" at bounding box center [433, 143] width 132 height 98
click at [394, 166] on button "Zmniejsz" at bounding box center [404, 166] width 26 height 26
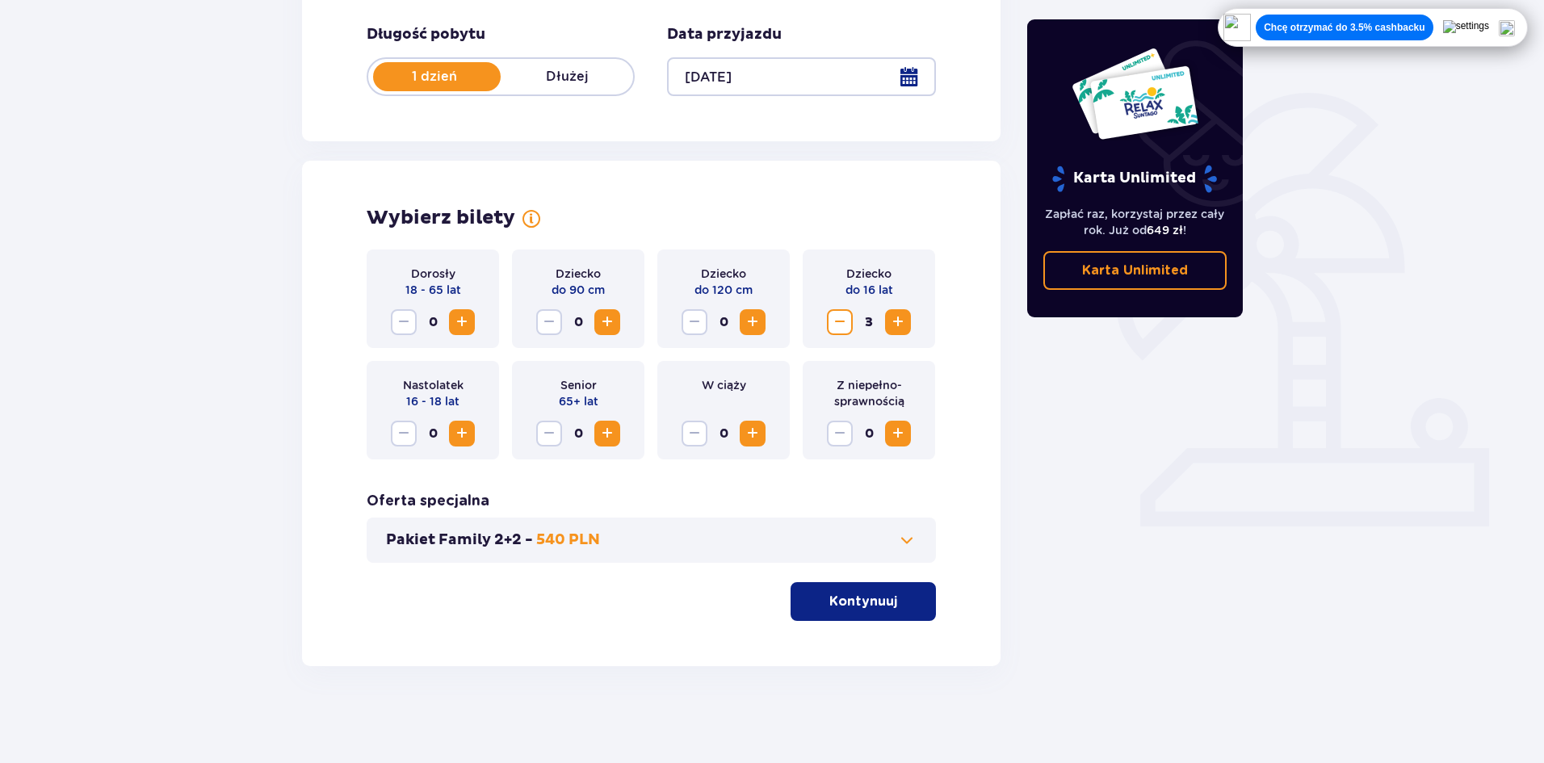
click at [919, 596] on button "Kontynuuj" at bounding box center [862, 601] width 145 height 39
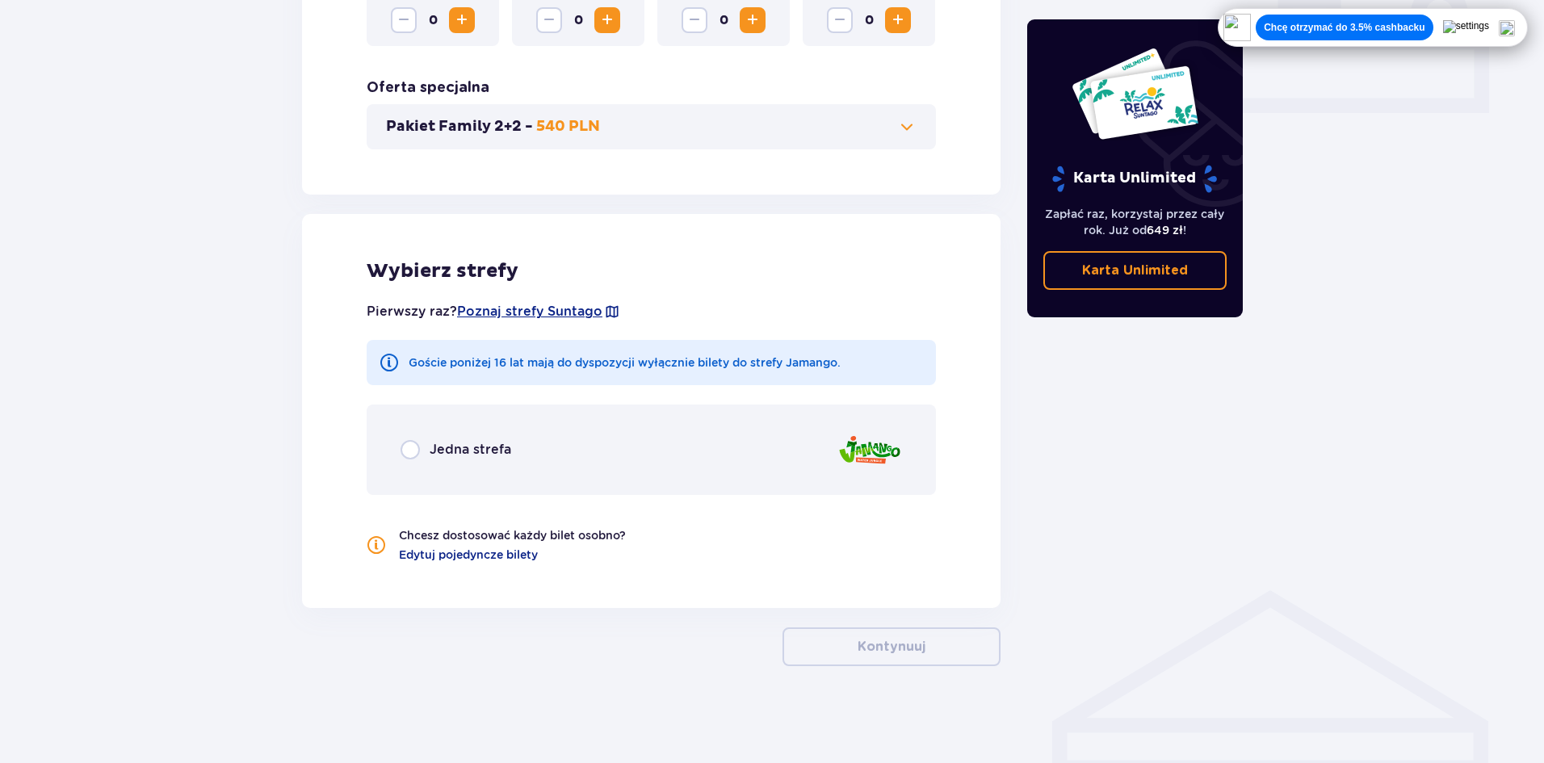
click at [828, 450] on div "Jedna strefa" at bounding box center [651, 449] width 569 height 90
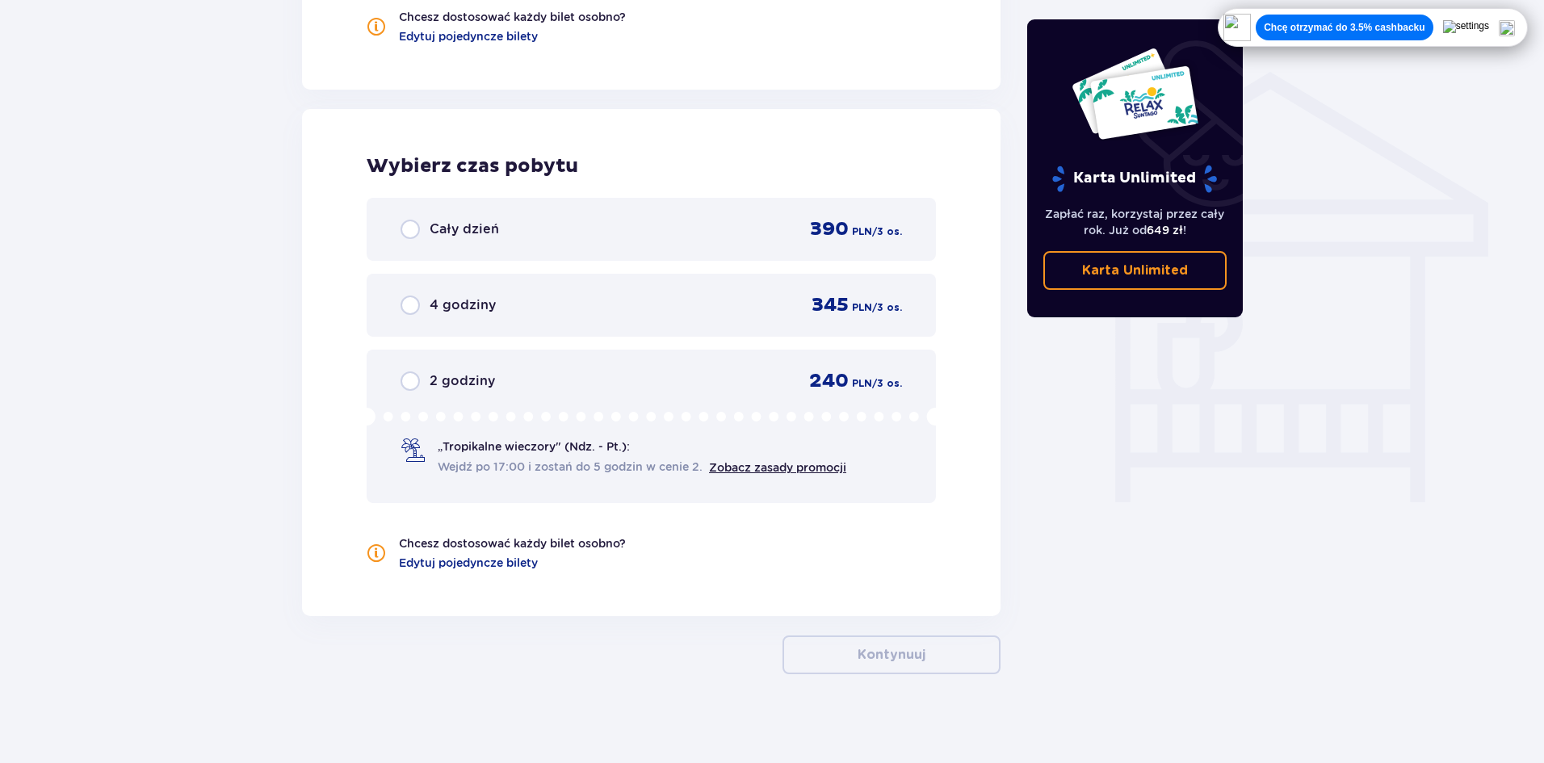
scroll to position [1247, 0]
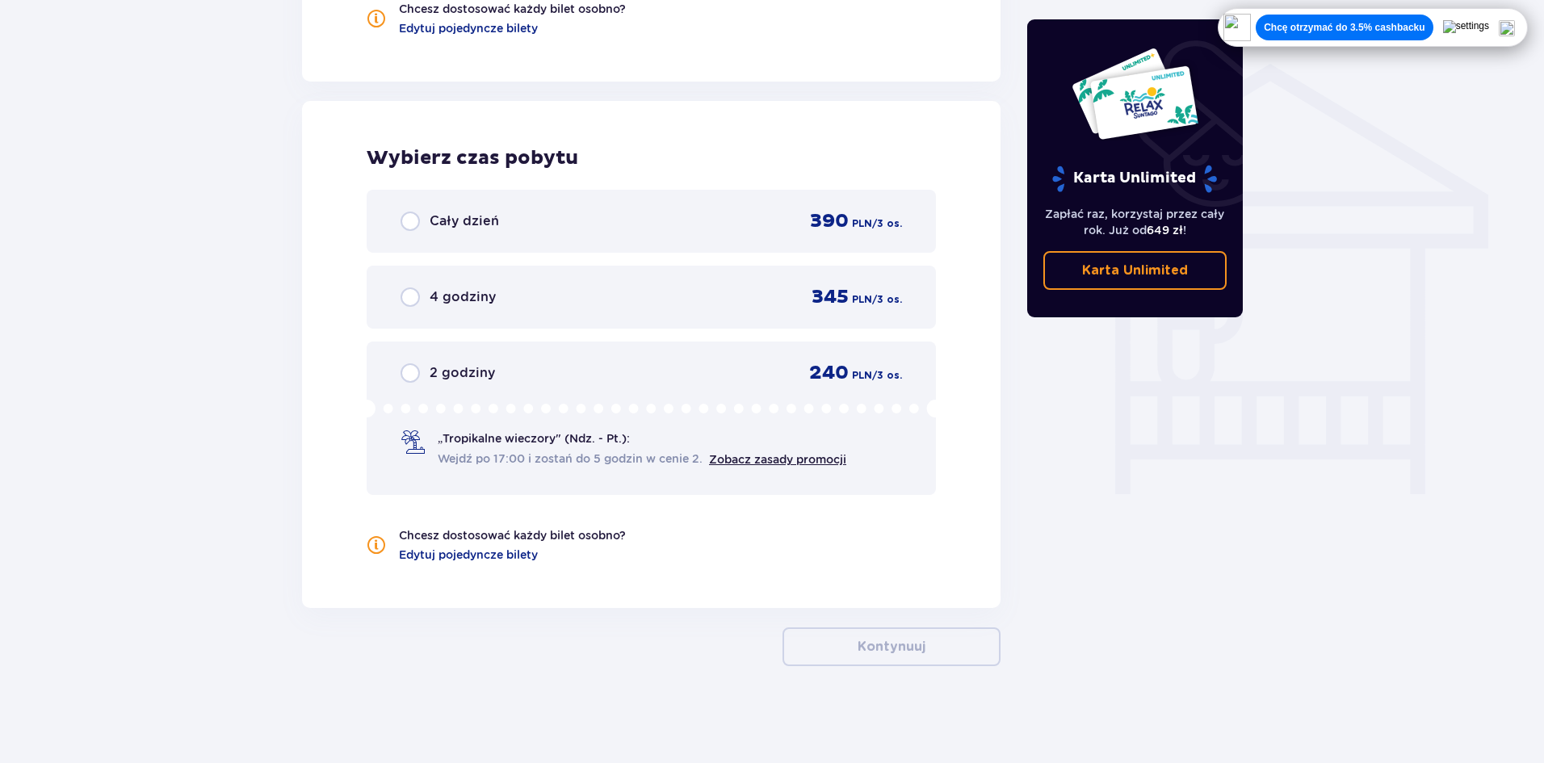
click at [785, 302] on div "4 godziny 345 PLN / 3 os." at bounding box center [650, 297] width 501 height 24
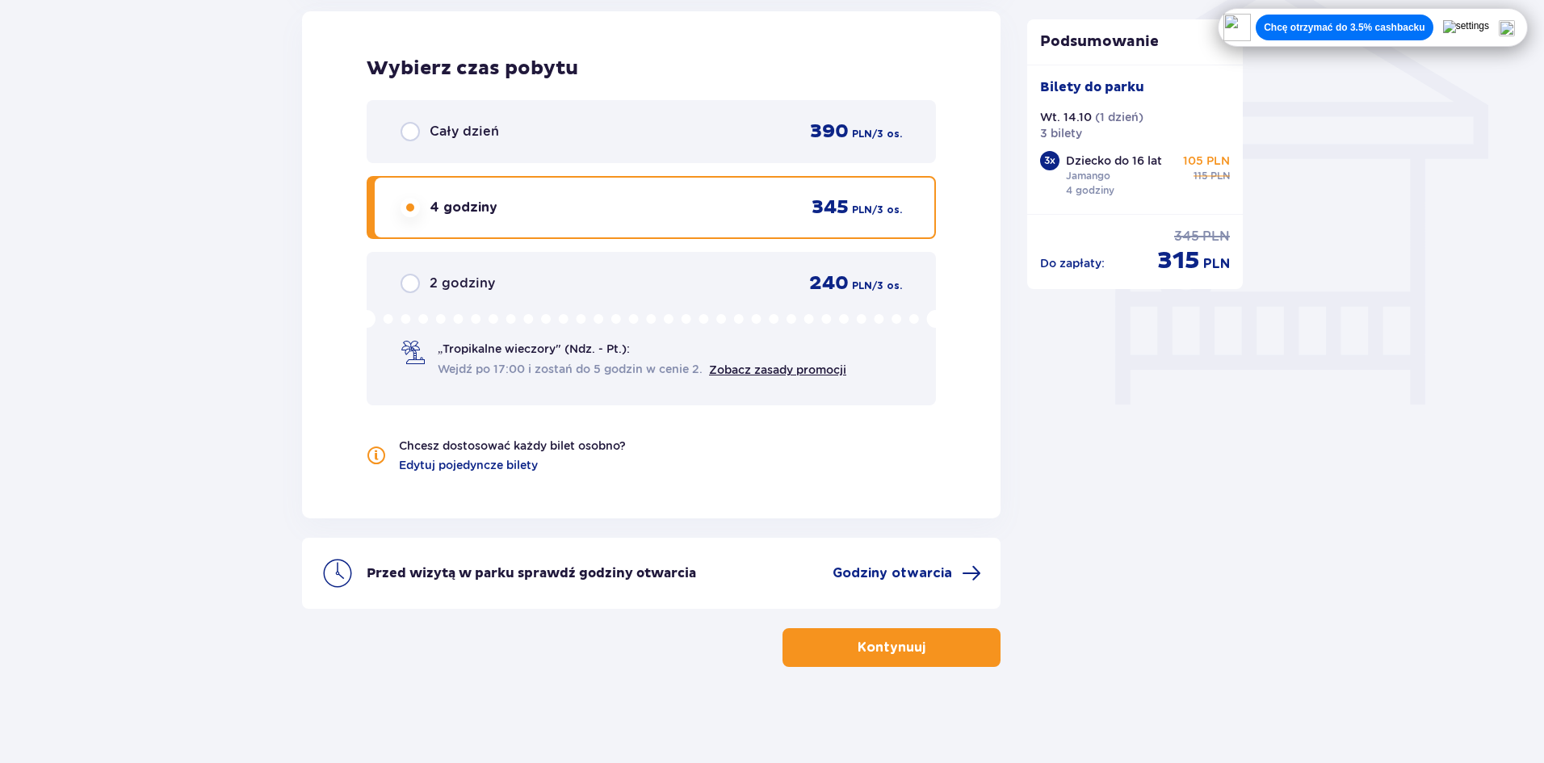
scroll to position [1338, 0]
click at [895, 110] on div "Cały dzień 390 PLN / 3 os." at bounding box center [651, 130] width 569 height 63
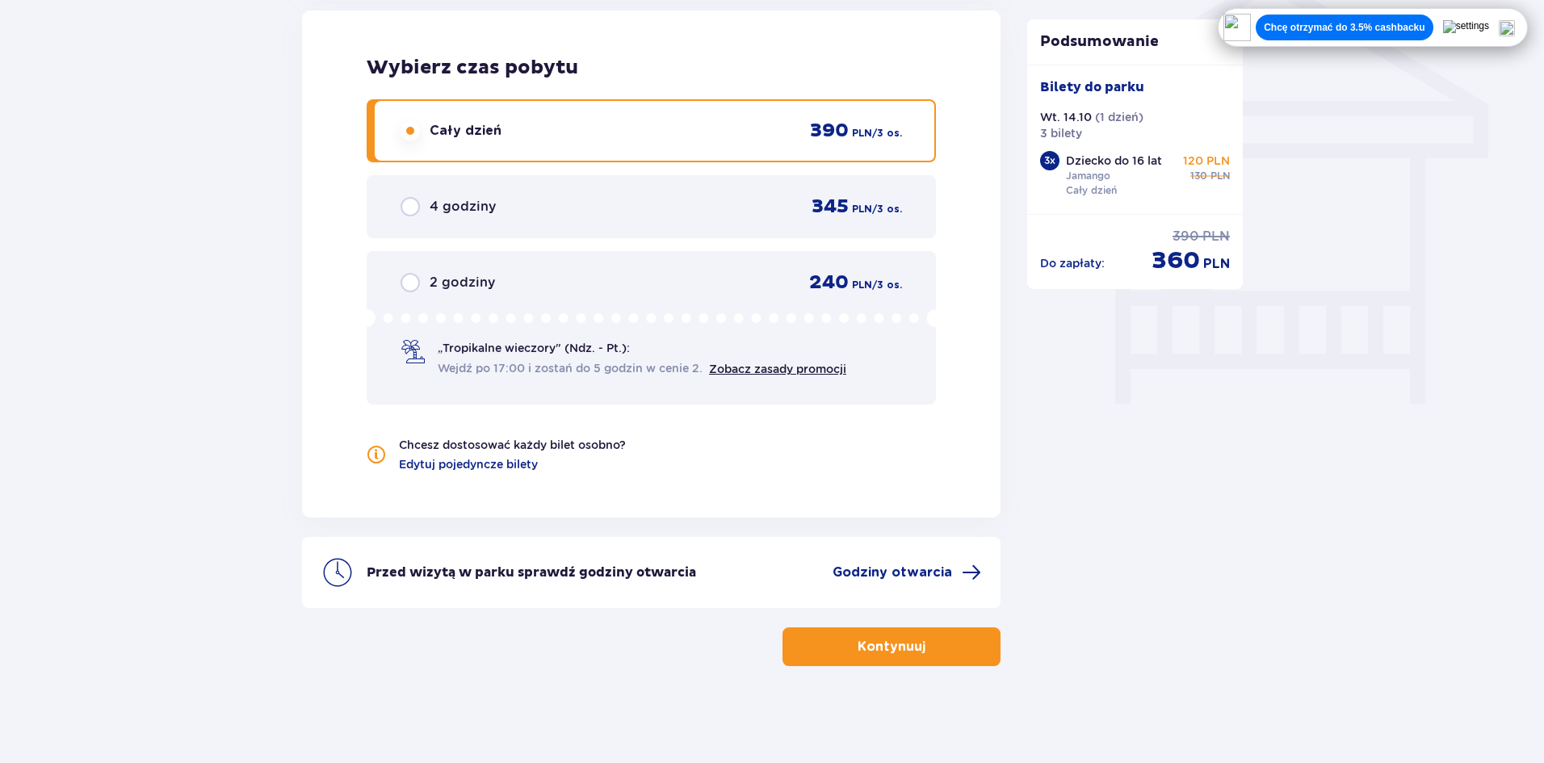
click at [783, 228] on div "4 godziny 345 PLN / 3 os." at bounding box center [651, 206] width 569 height 63
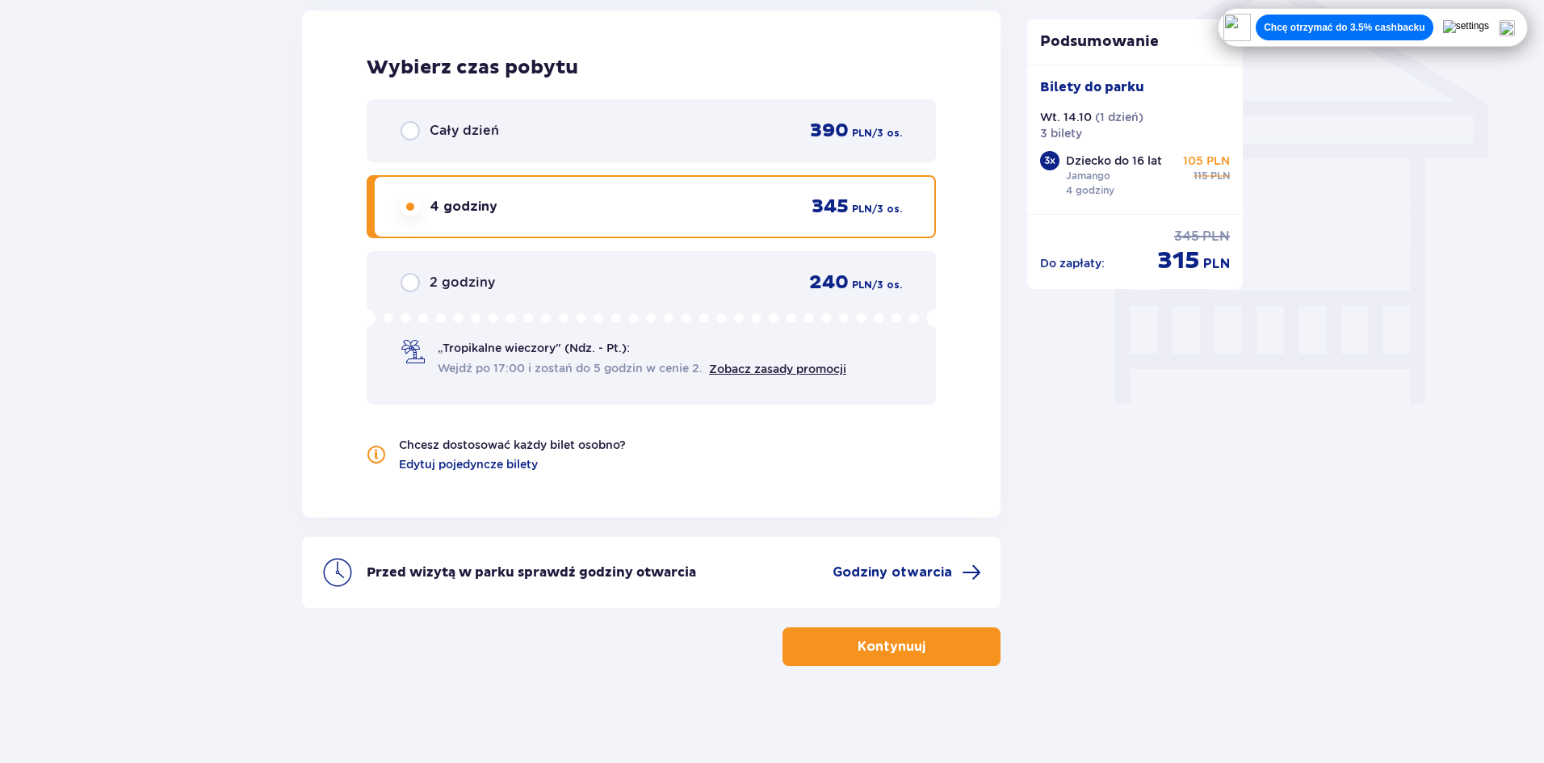
click at [844, 174] on div "Cały dzień 390 PLN / 3 os. 4 godziny 345 PLN / 3 os. 2 godziny 240 PLN / 3 os. …" at bounding box center [651, 251] width 569 height 305
click at [846, 145] on div "Cały dzień 390 PLN / 3 os." at bounding box center [651, 130] width 569 height 63
